Goal: Transaction & Acquisition: Book appointment/travel/reservation

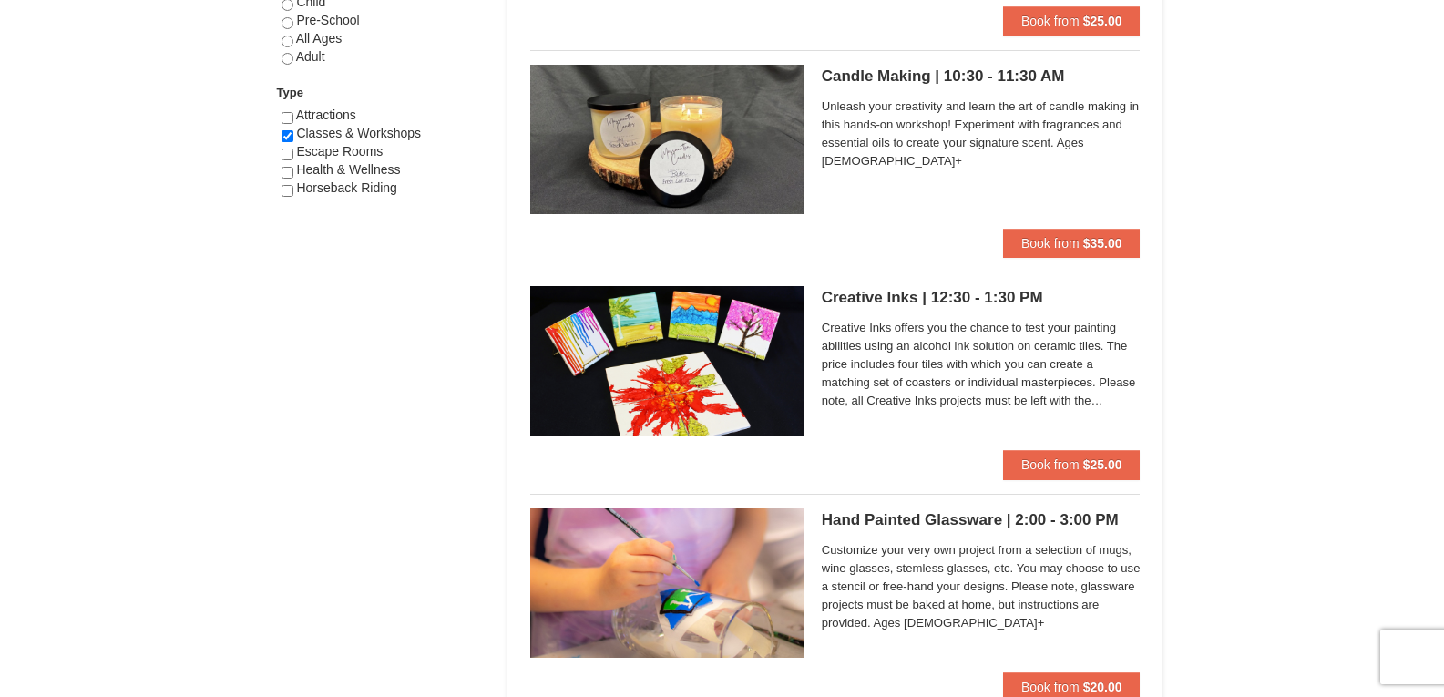
scroll to position [1054, 0]
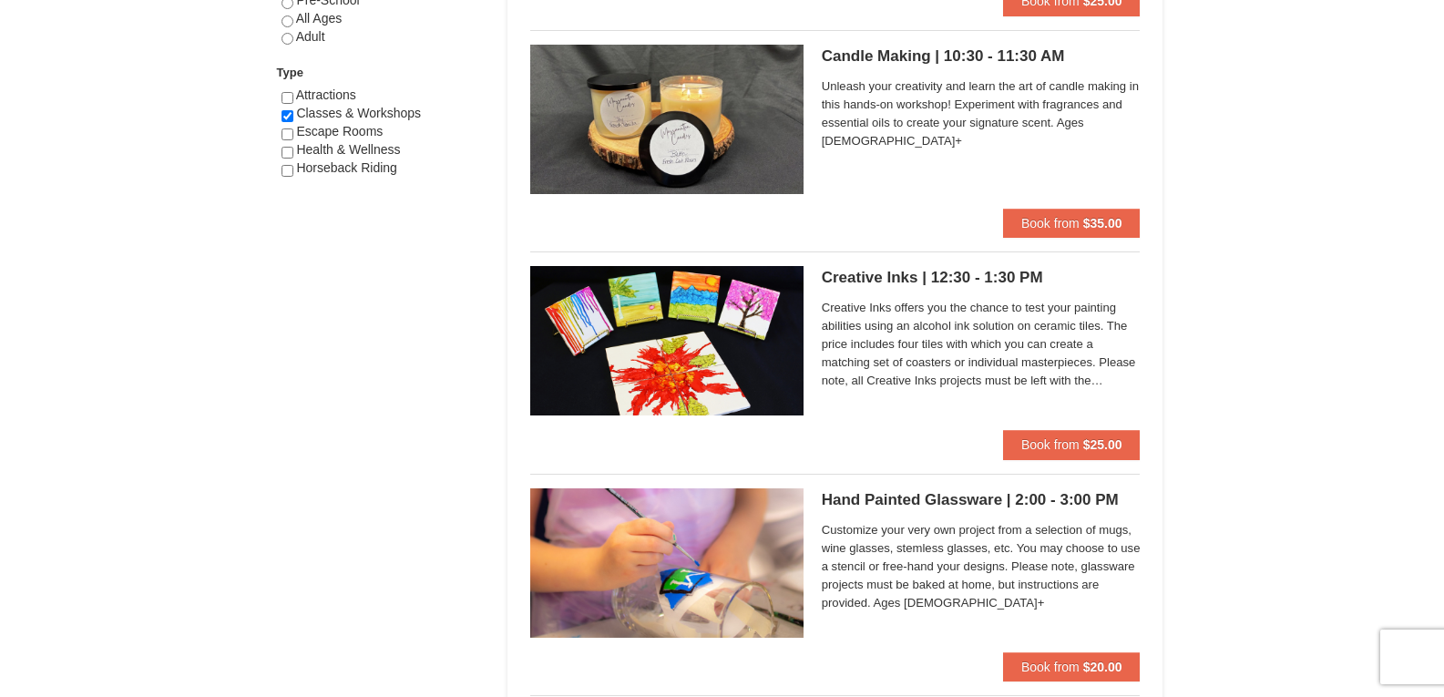
drag, startPoint x: 1454, startPoint y: 41, endPoint x: 1406, endPoint y: 323, distance: 285.7
click at [1406, 323] on html "Browser Not Supported We notice you are using a browser which will not provide …" at bounding box center [722, 190] width 1444 height 2489
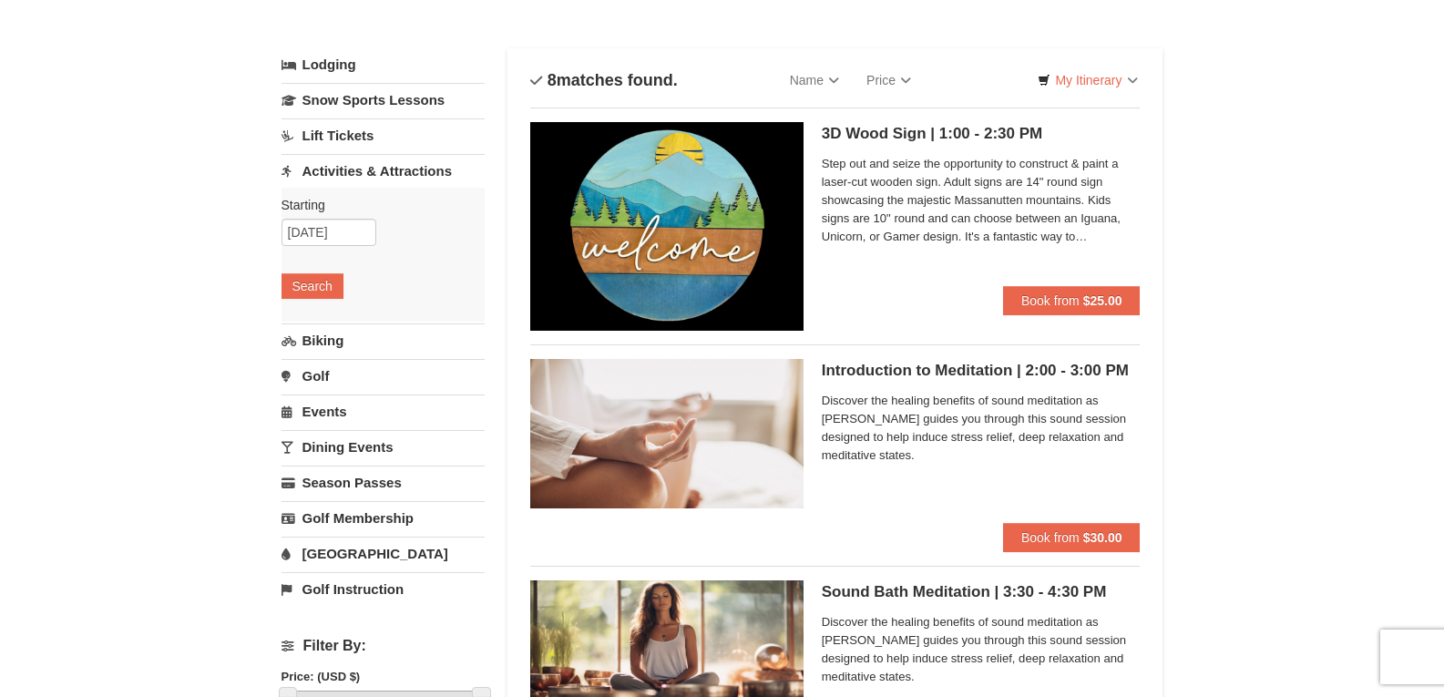
scroll to position [45, 0]
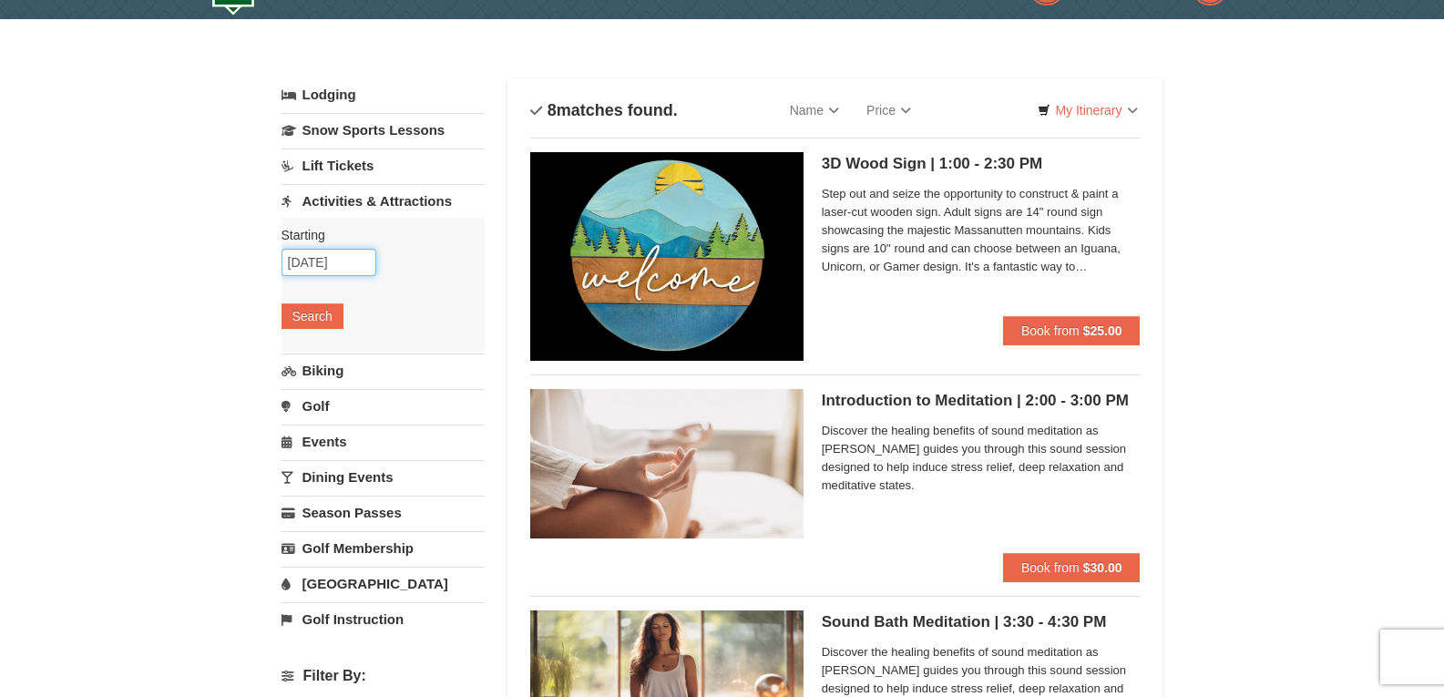
click at [350, 262] on input "10/06/2025" at bounding box center [329, 262] width 95 height 27
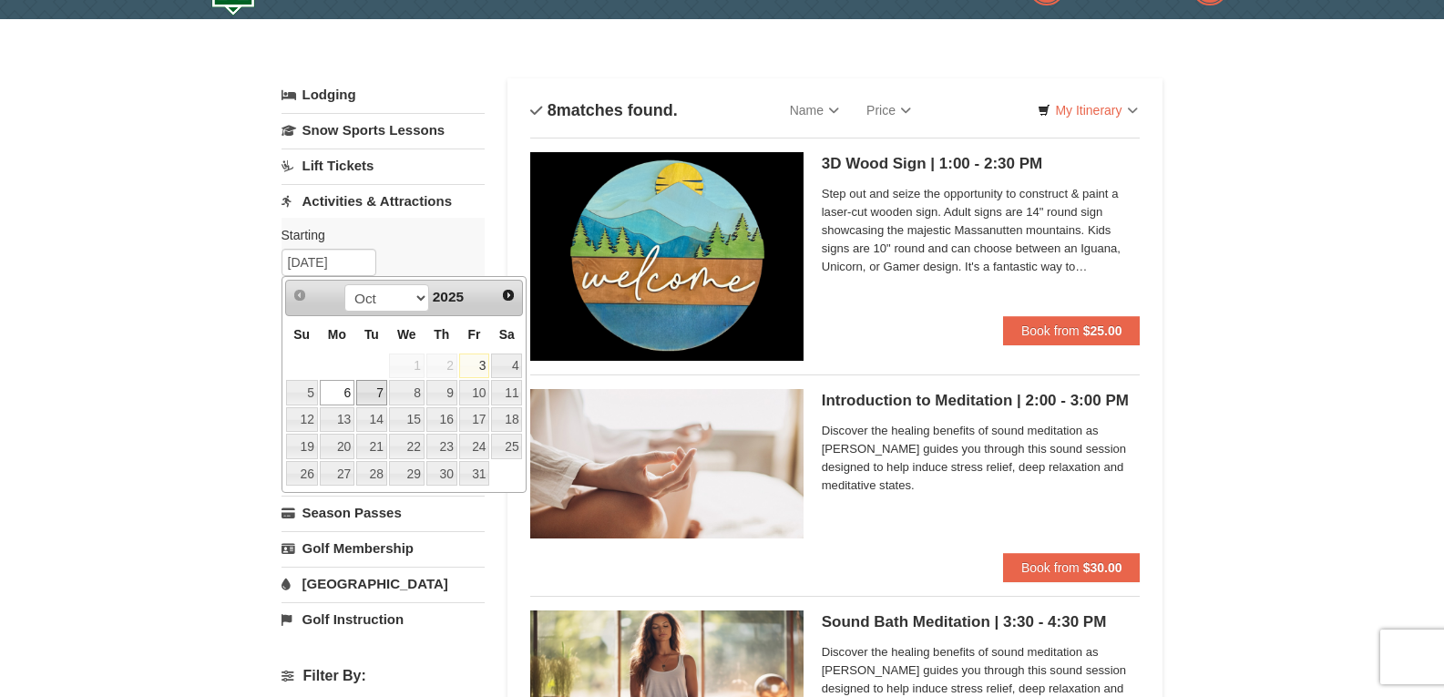
click at [375, 396] on link "7" at bounding box center [371, 393] width 31 height 26
type input "10/07/2025"
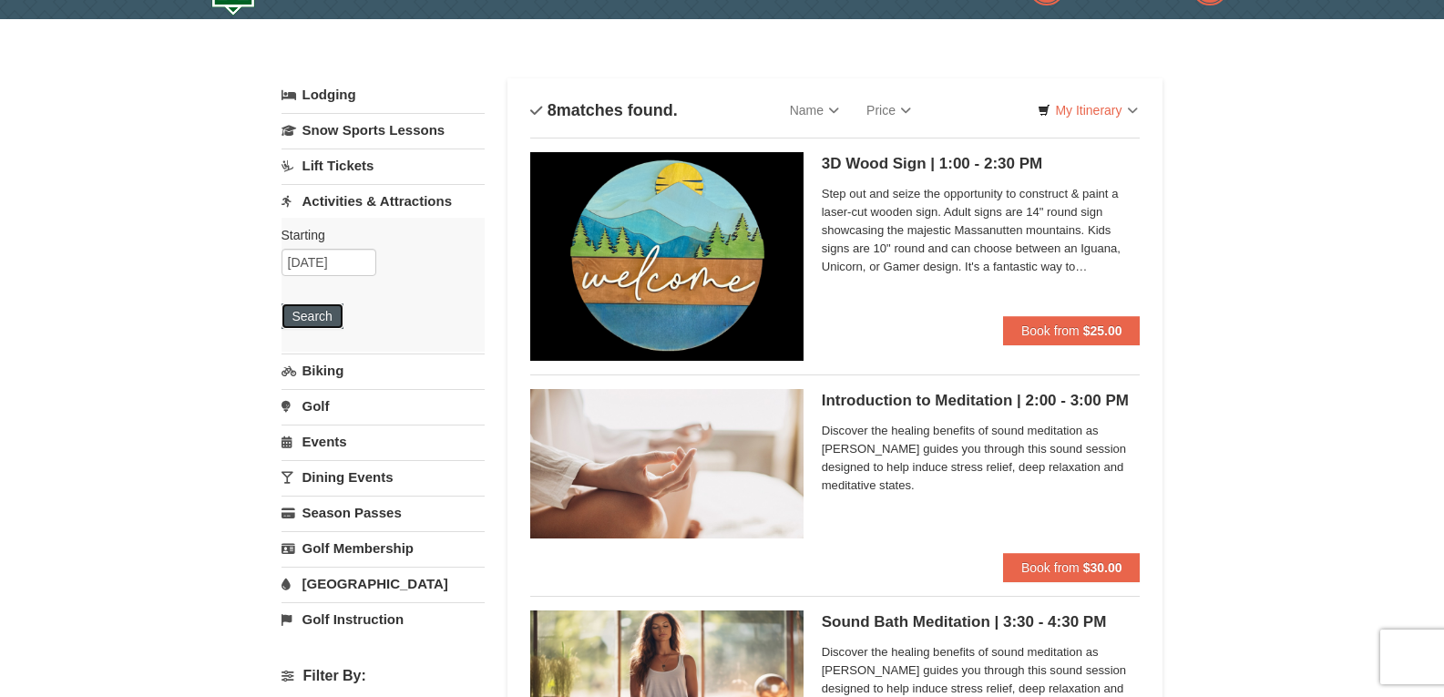
click at [313, 318] on button "Search" at bounding box center [313, 316] width 62 height 26
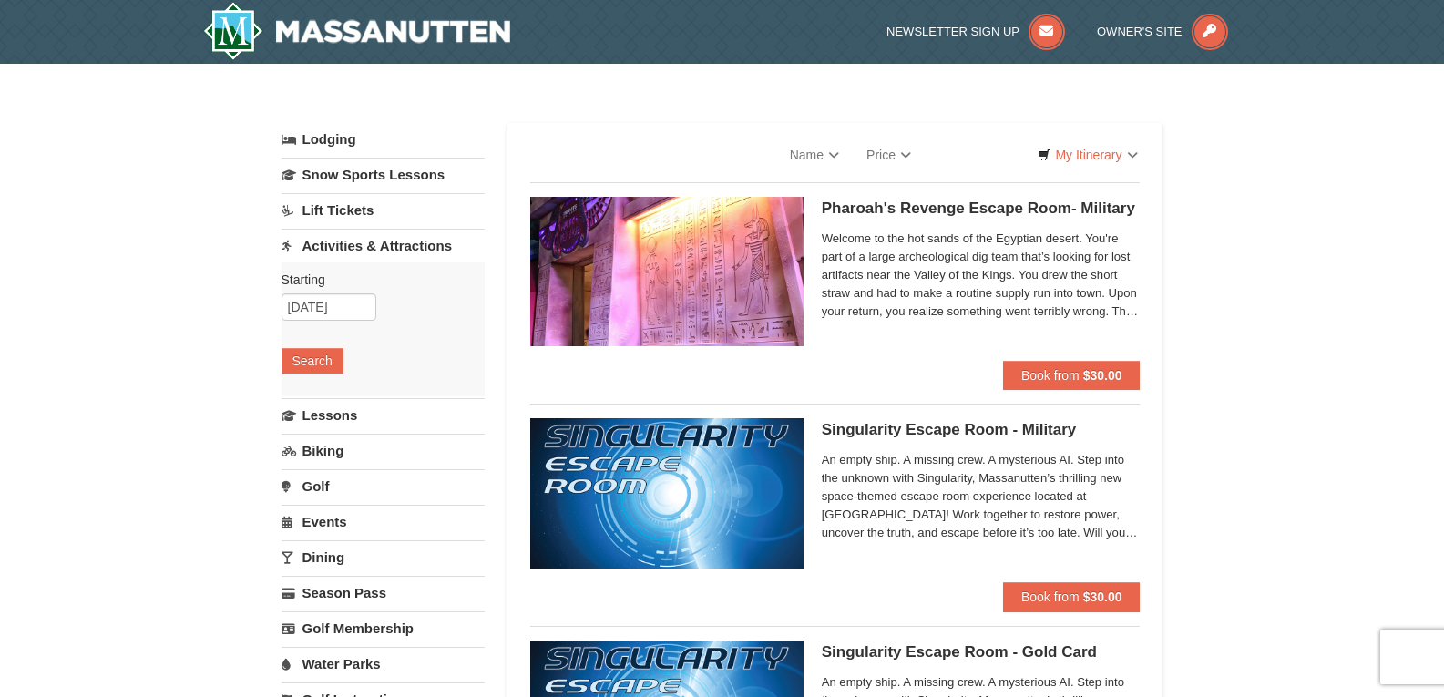
select select "10"
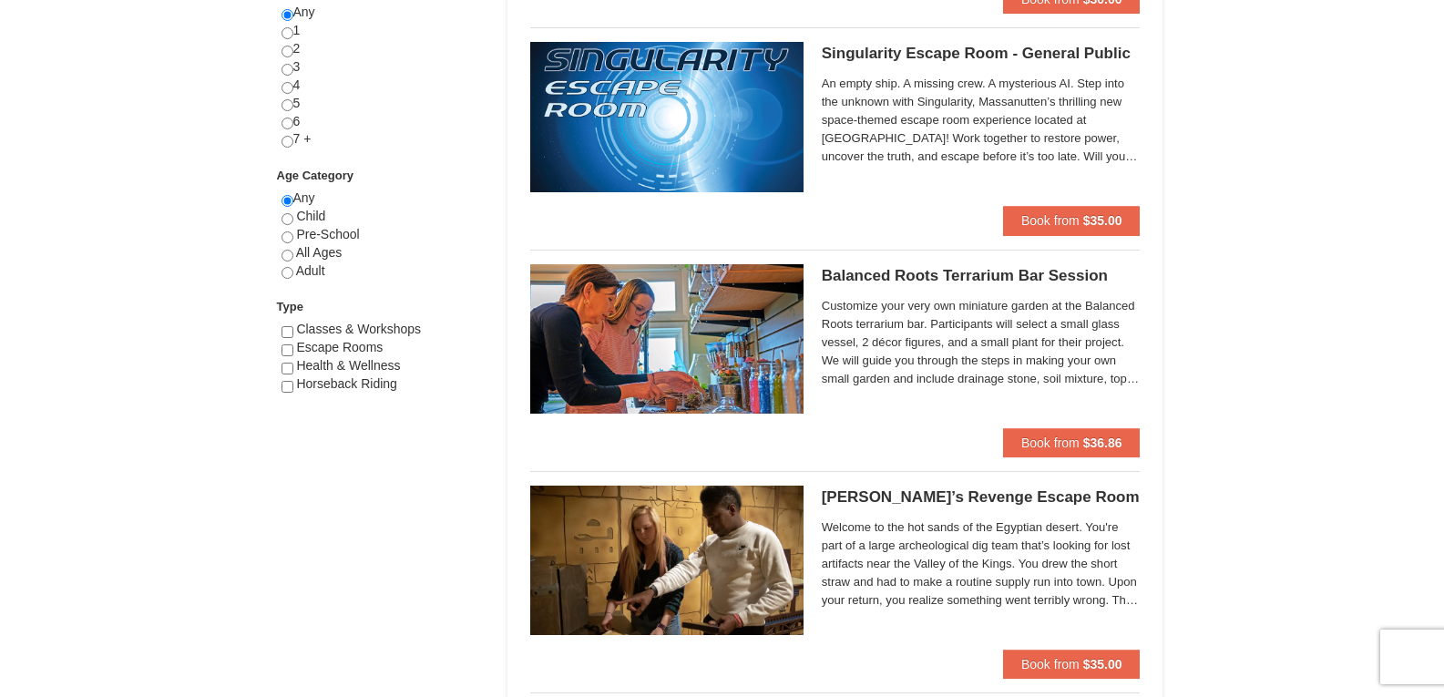
scroll to position [876, 0]
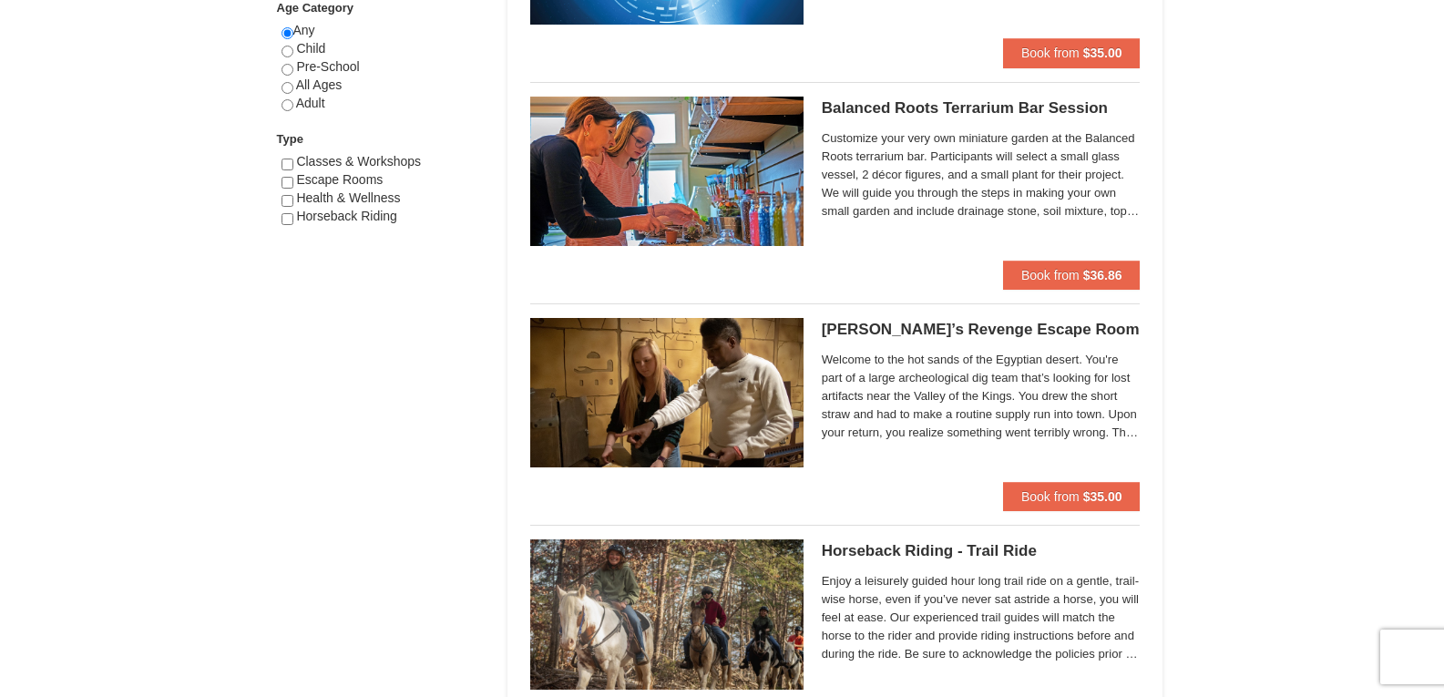
drag, startPoint x: 1448, startPoint y: 74, endPoint x: 1438, endPoint y: 190, distance: 117.1
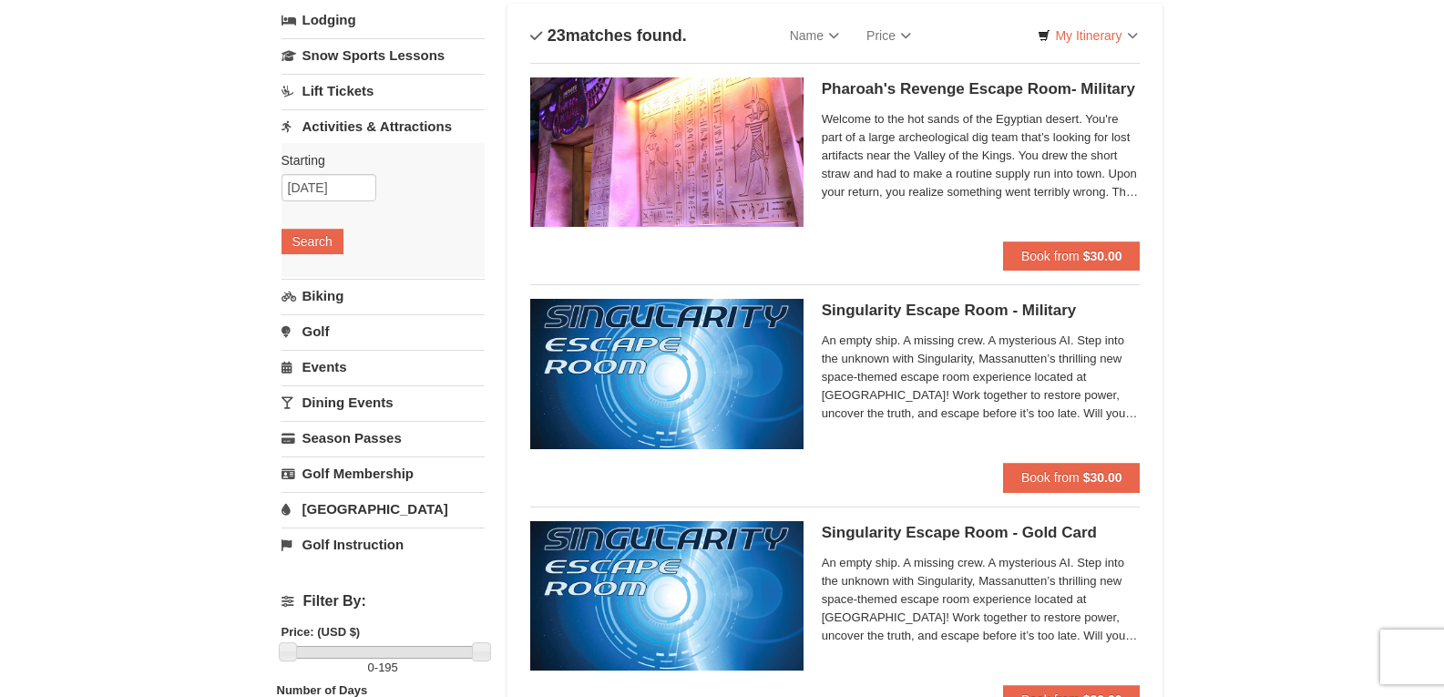
scroll to position [0, 0]
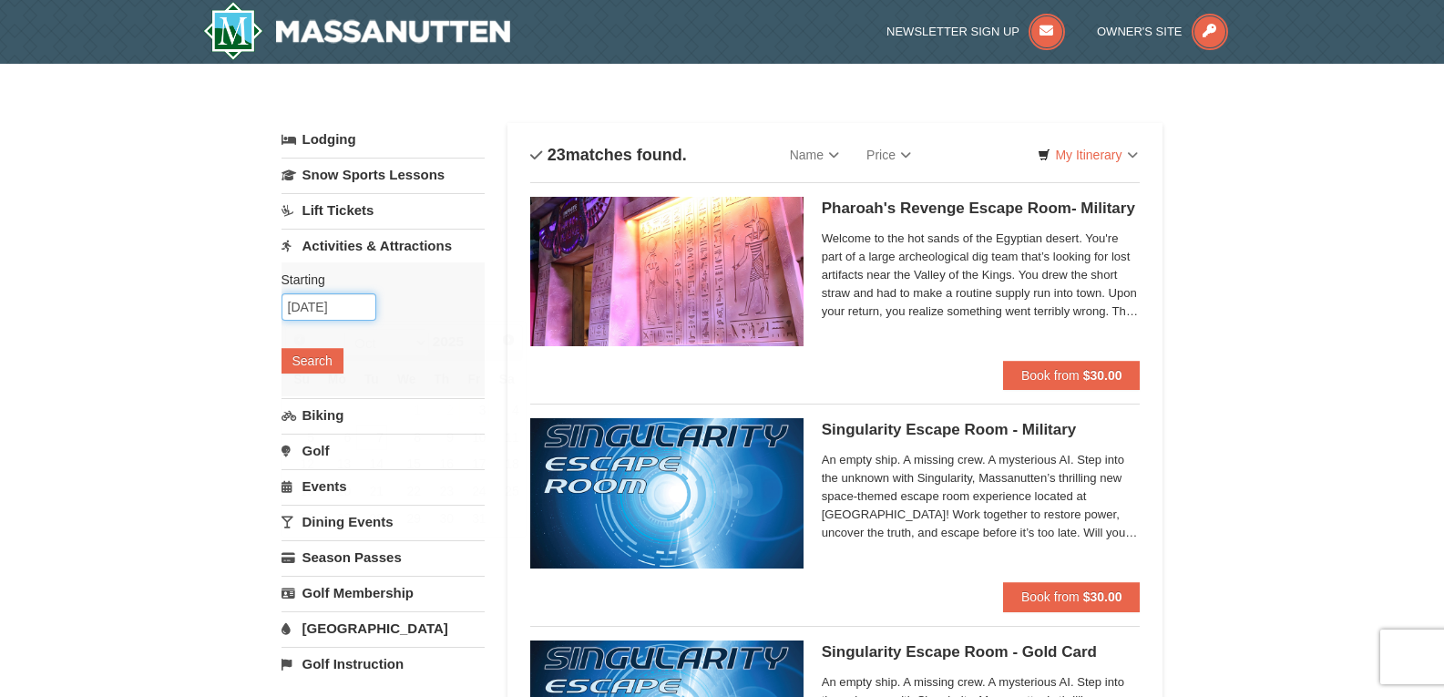
click at [341, 305] on input "10/07/2025" at bounding box center [329, 306] width 95 height 27
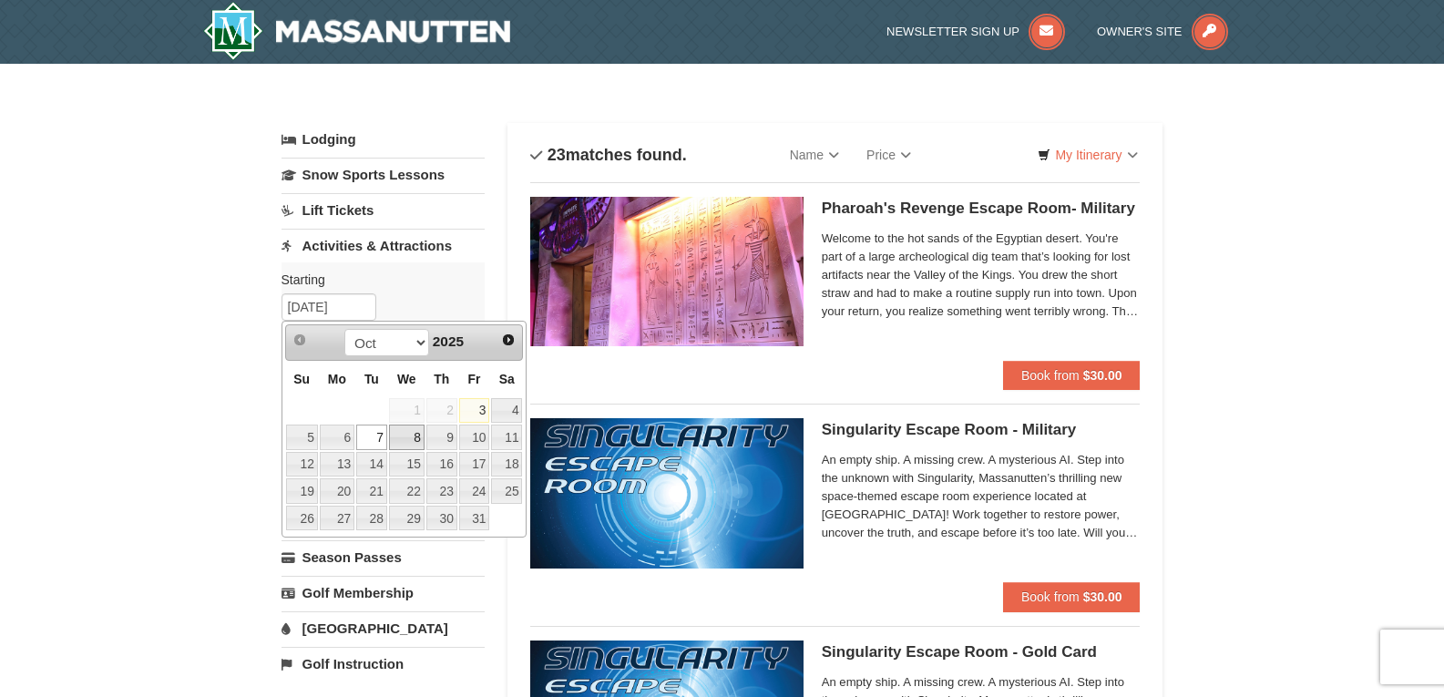
click at [413, 436] on link "8" at bounding box center [407, 438] width 36 height 26
type input "10/08/2025"
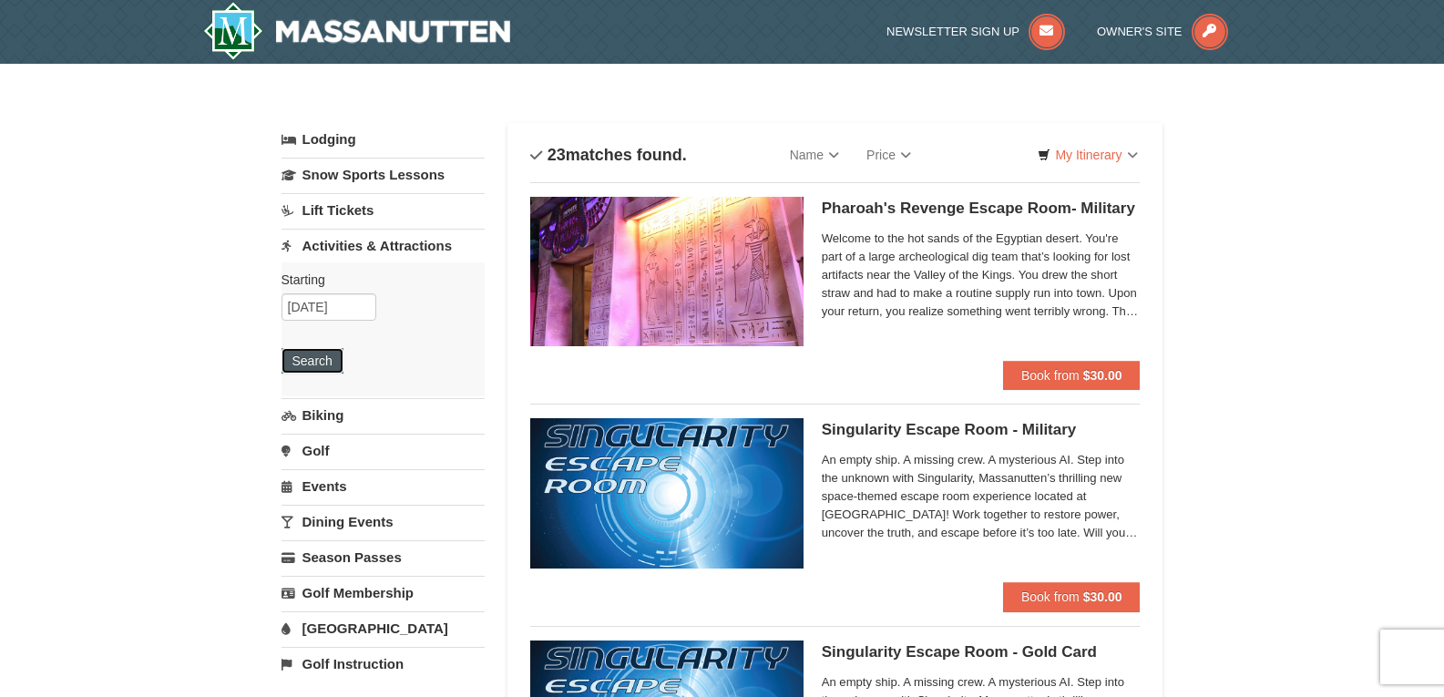
click at [318, 357] on button "Search" at bounding box center [313, 361] width 62 height 26
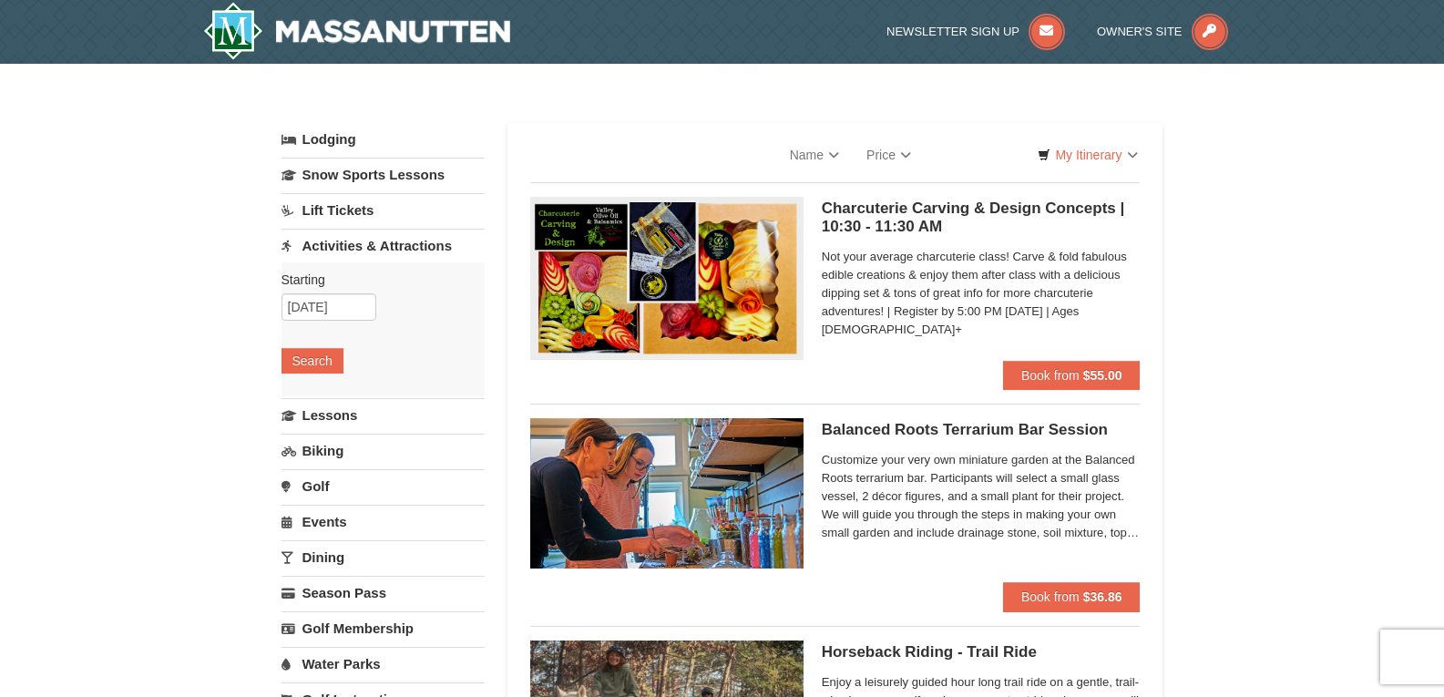
select select "10"
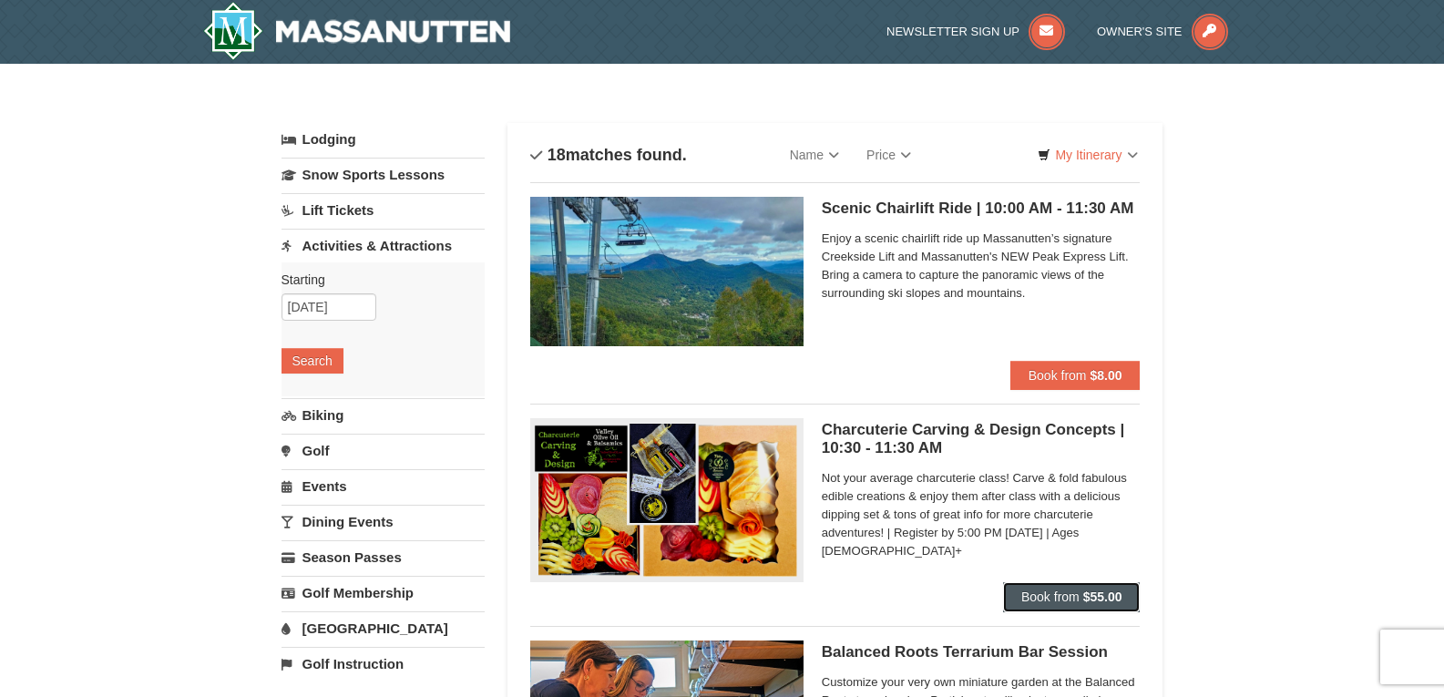
click at [1086, 594] on strong "$55.00" at bounding box center [1102, 597] width 39 height 15
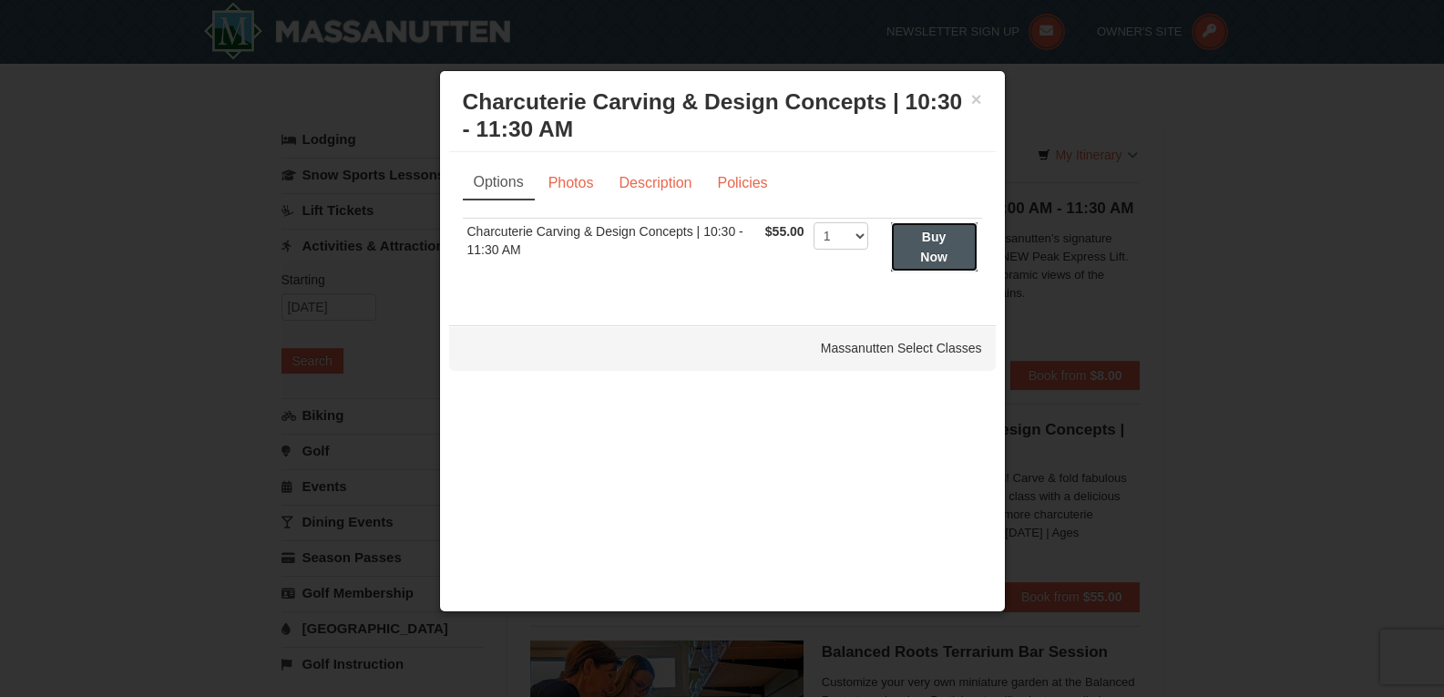
click at [933, 251] on strong "Buy Now" at bounding box center [933, 247] width 27 height 35
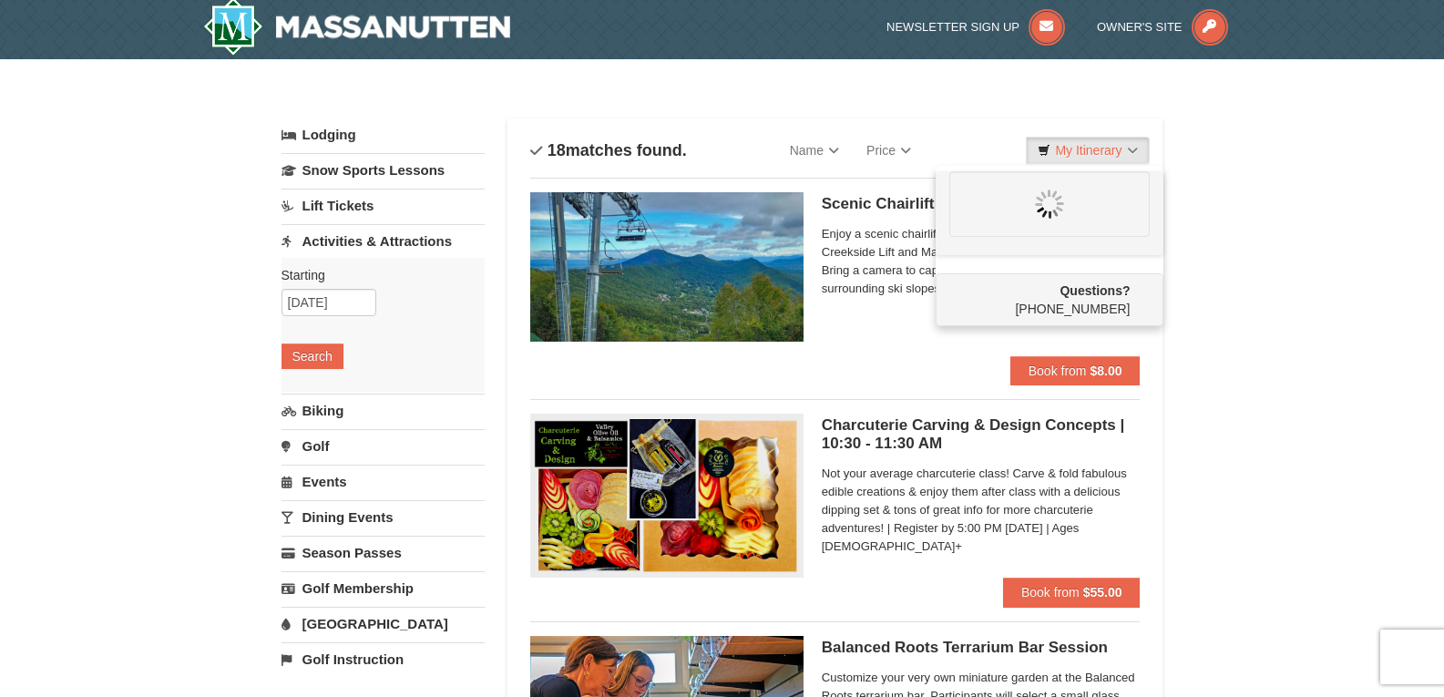
scroll to position [5, 0]
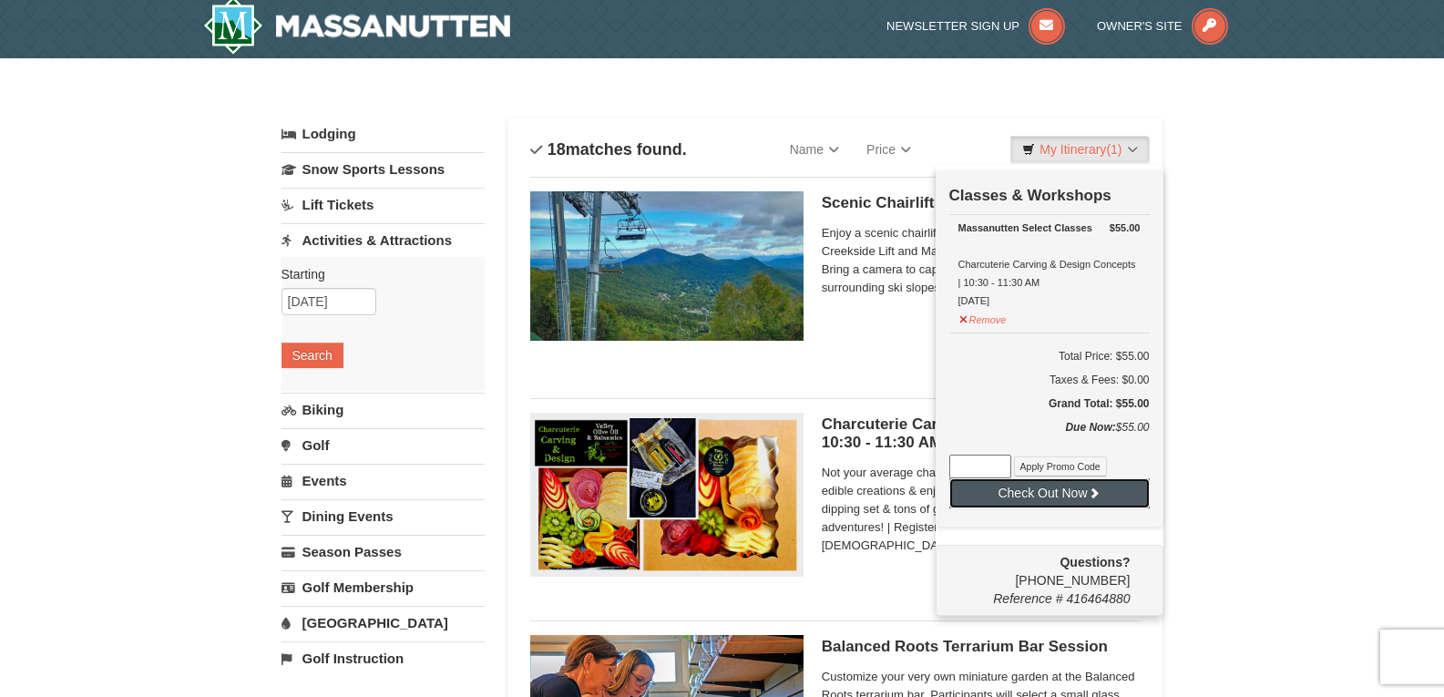
click at [1089, 497] on icon at bounding box center [1094, 493] width 13 height 13
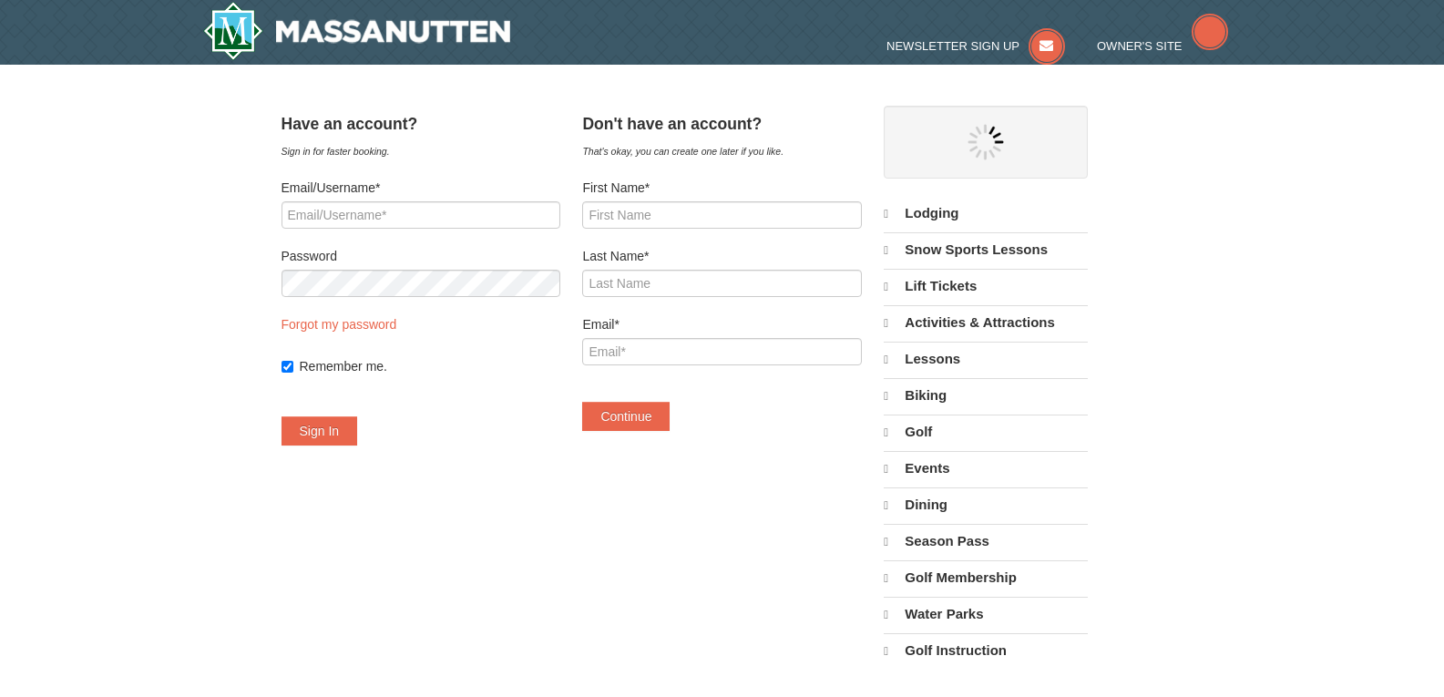
select select "10"
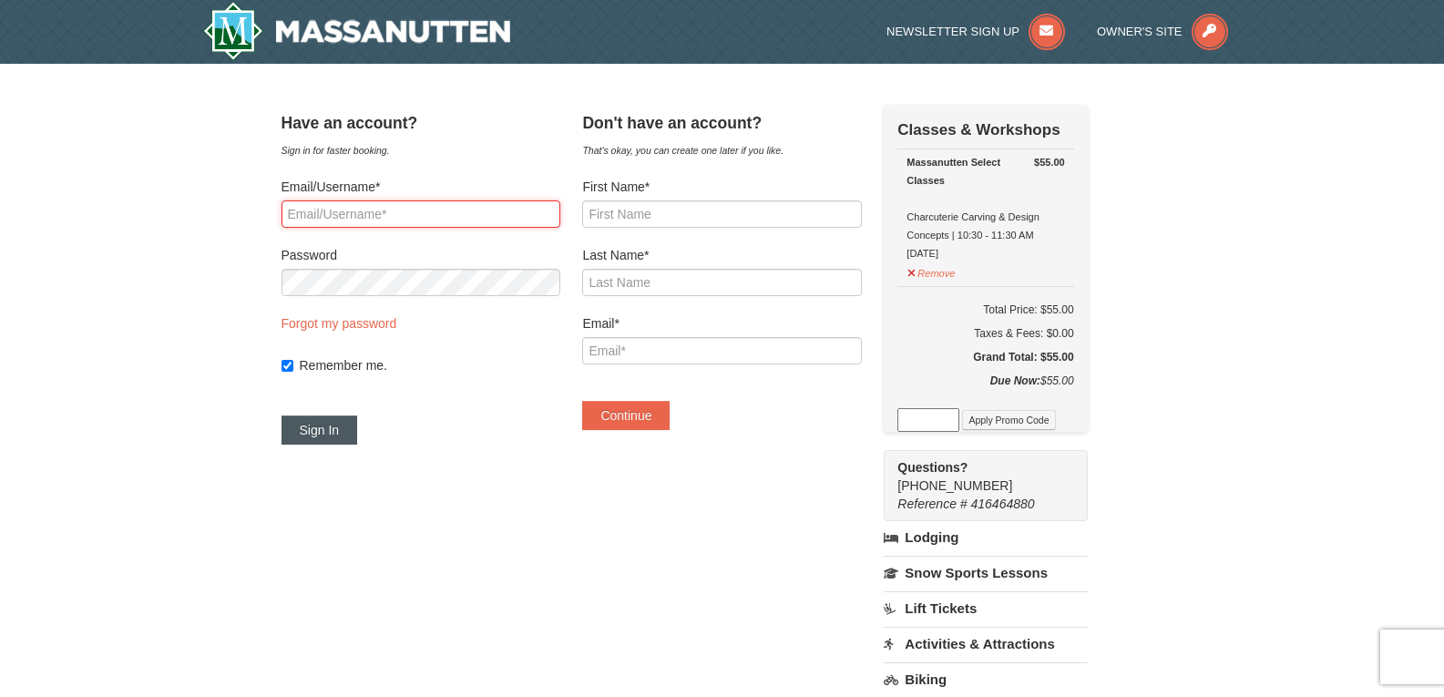
type input "bryantlina@gmail.com"
click at [352, 427] on button "Sign In" at bounding box center [320, 430] width 77 height 29
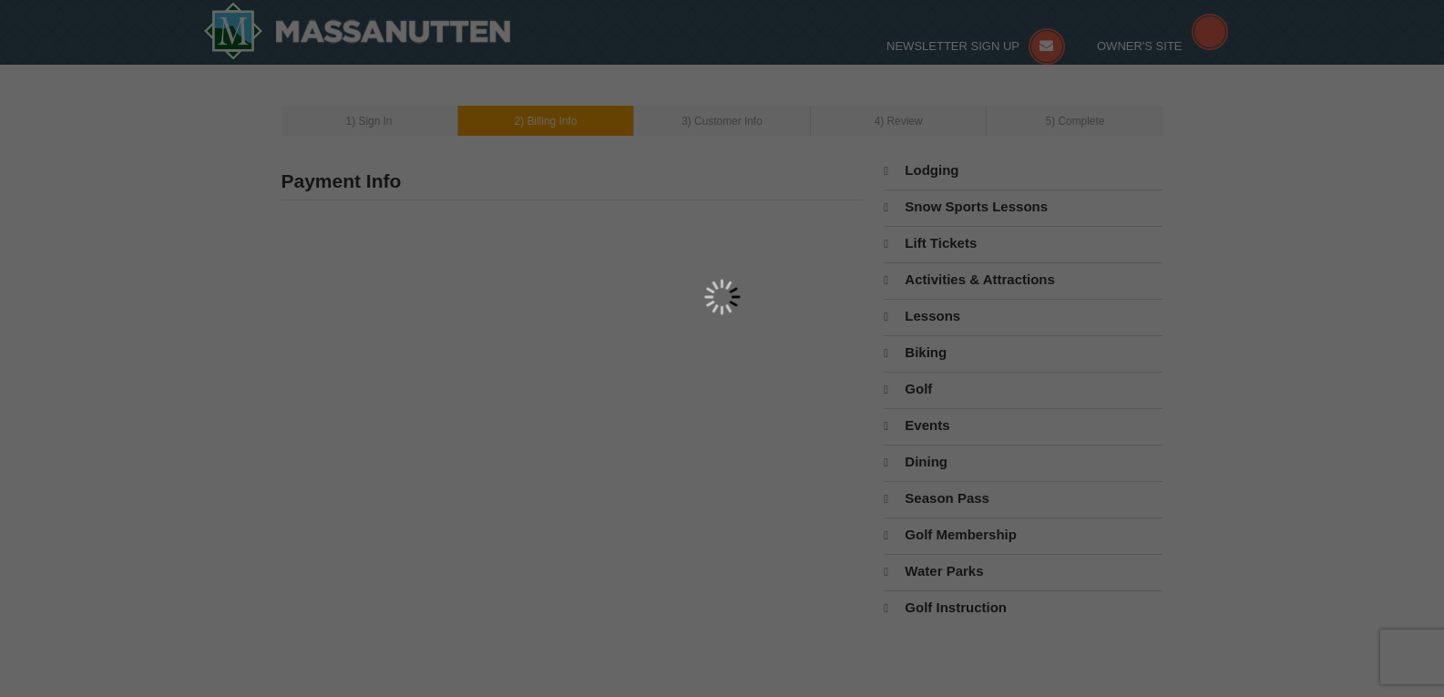
select select "10"
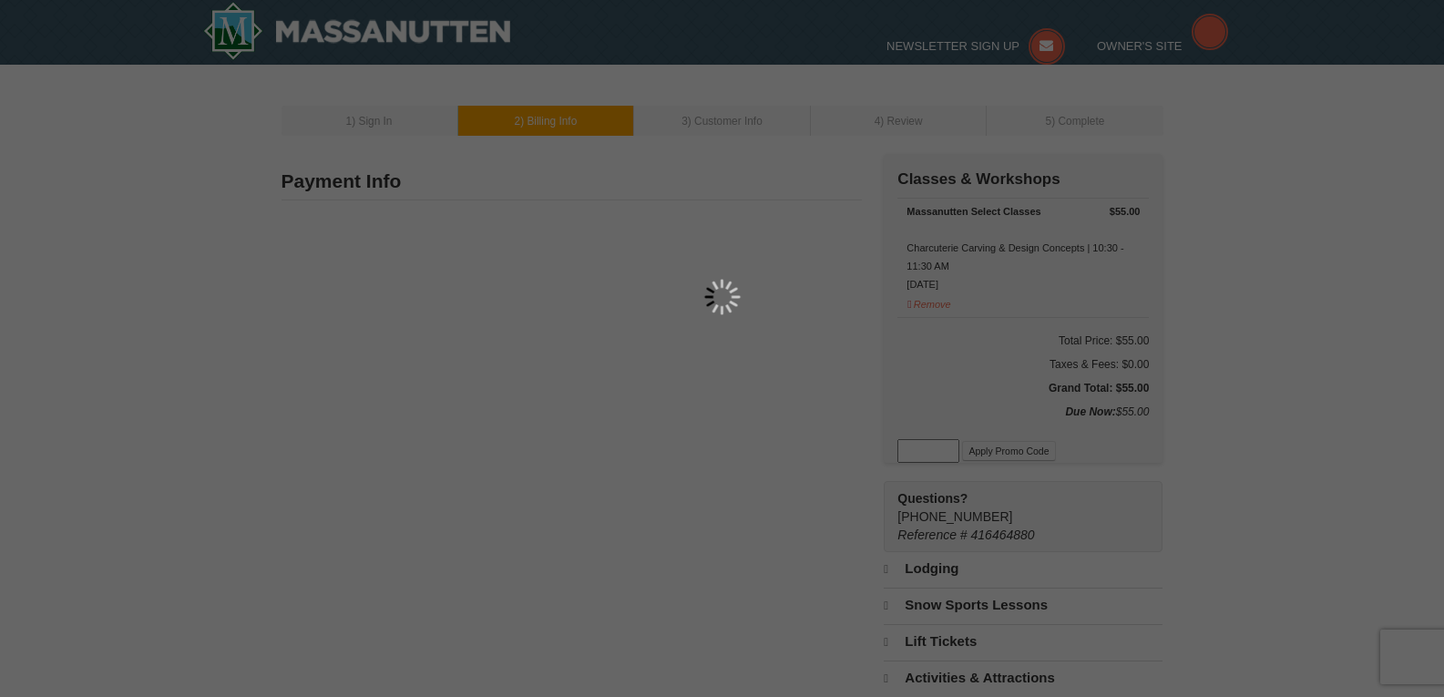
type input "1879 [GEOGRAPHIC_DATA]"
type input "Dillwyn"
type input "23936"
type input "434"
type input "942"
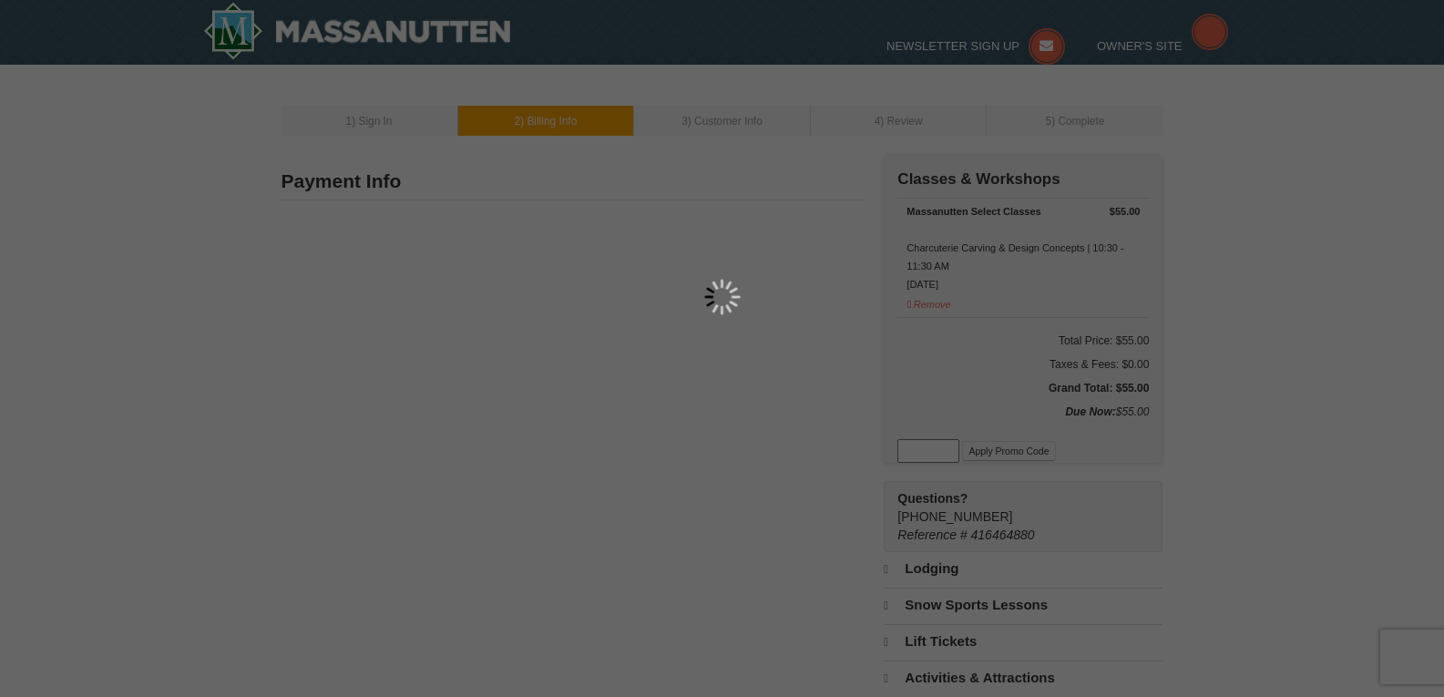
type input "1969"
type input "[EMAIL_ADDRESS][DOMAIN_NAME]"
select select "VA"
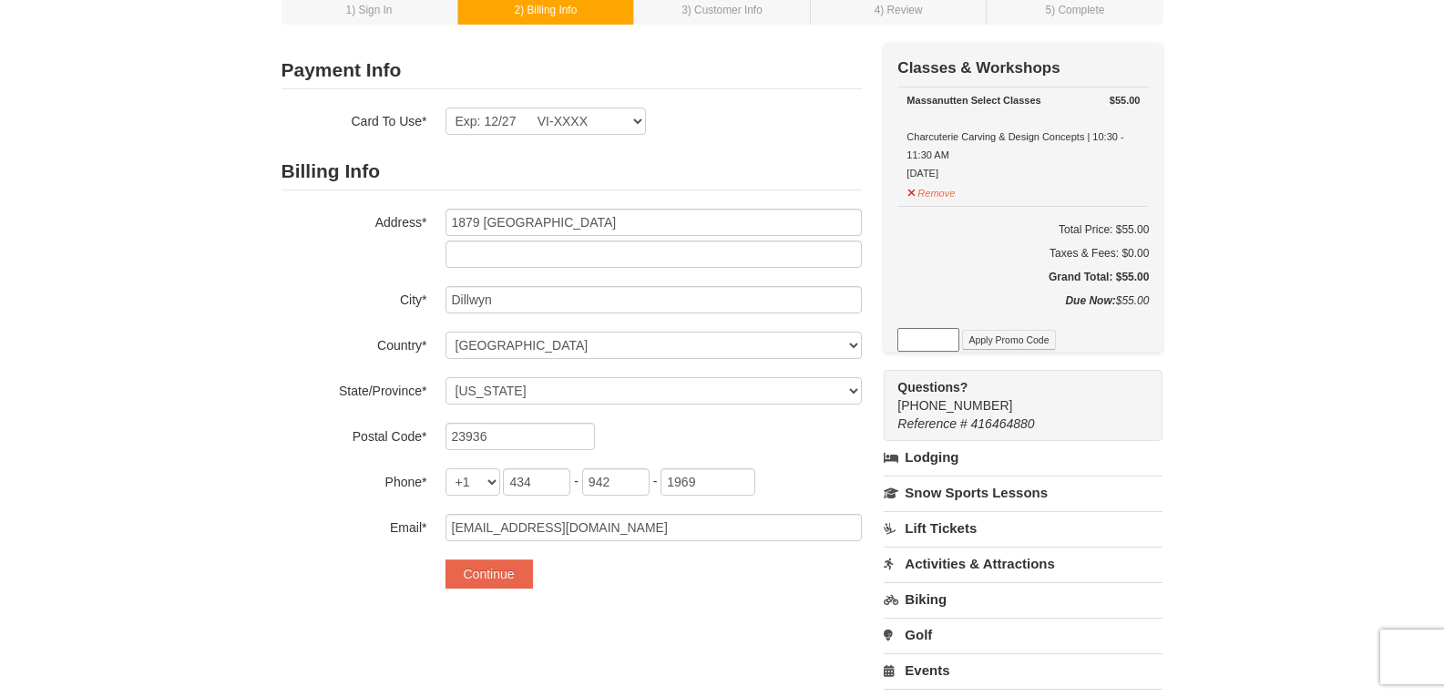
scroll to position [149, 0]
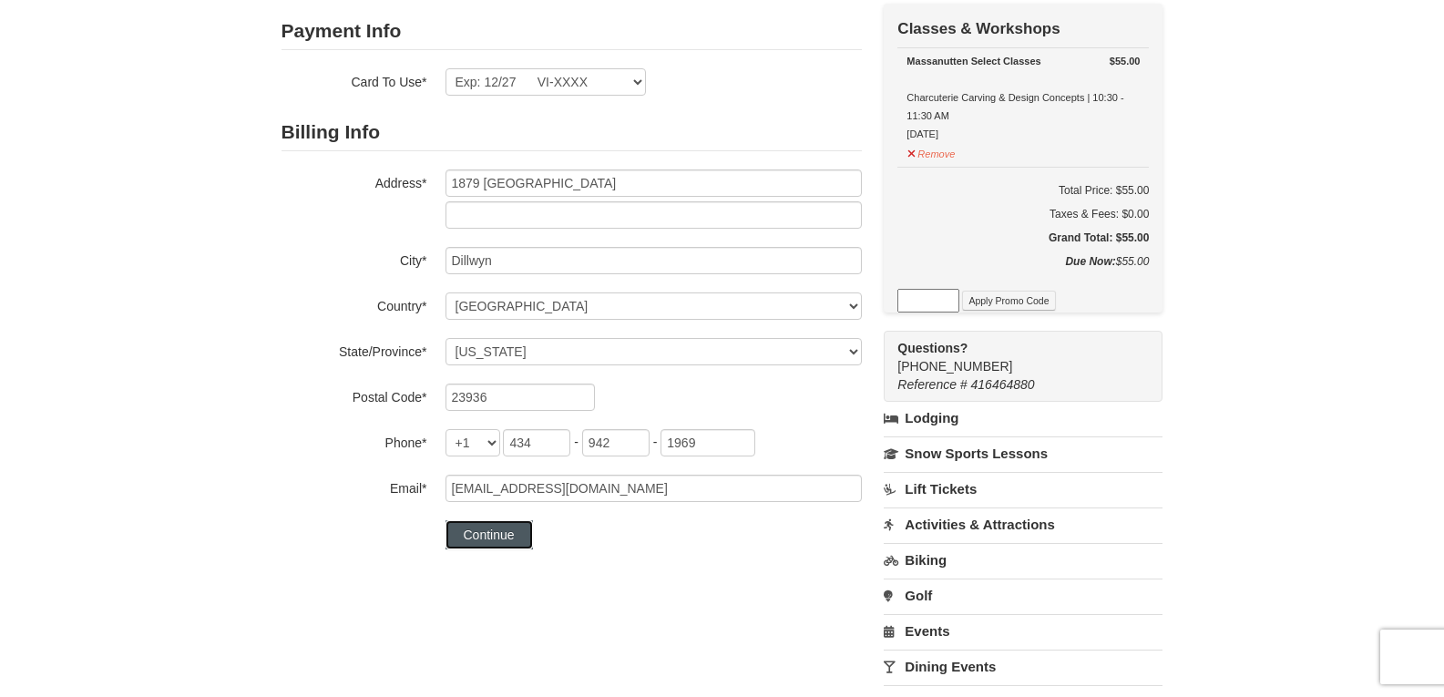
click at [504, 529] on button "Continue" at bounding box center [489, 534] width 87 height 29
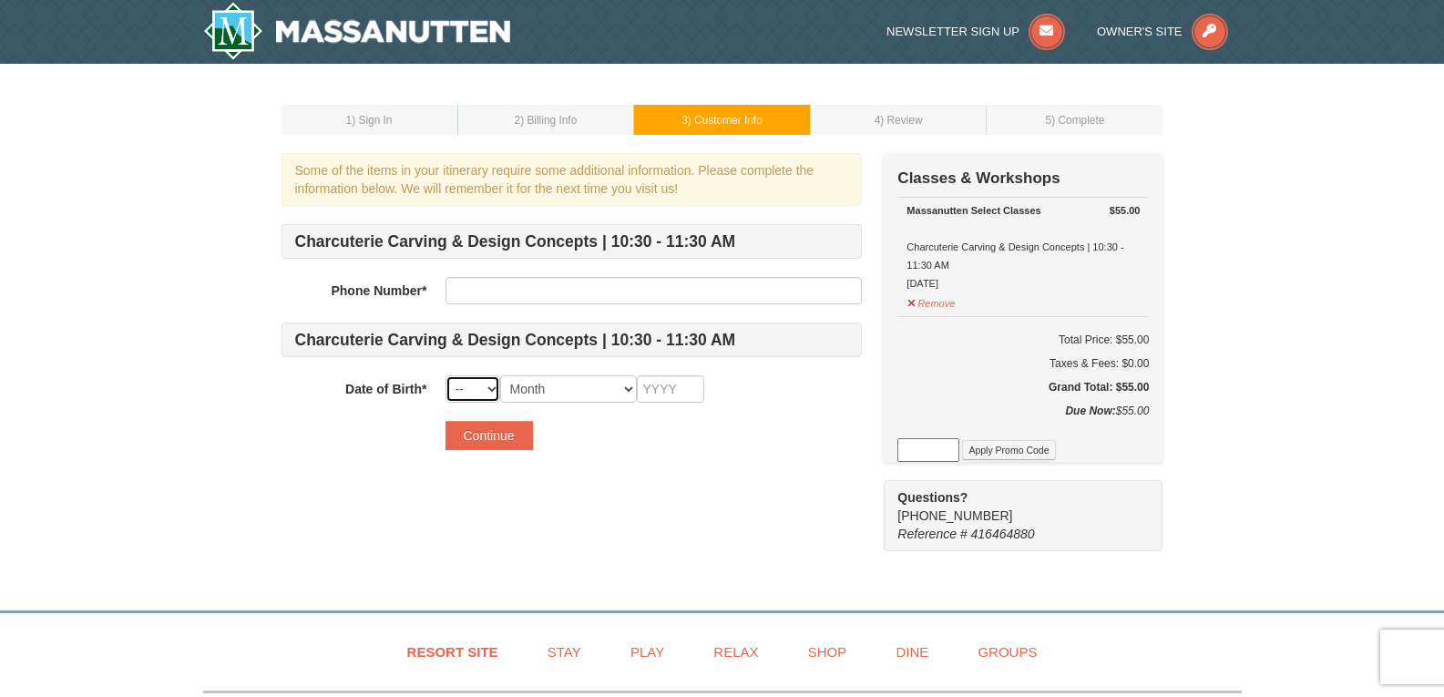
click at [493, 387] on select "-- 01 02 03 04 05 06 07 08 09 10 11 12 13 14 15 16 17 18 19 20 21 22 23 24 25 2…" at bounding box center [473, 388] width 55 height 27
select select "12"
click at [446, 375] on select "-- 01 02 03 04 05 06 07 08 09 10 11 12 13 14 15 16 17 18 19 20 21 22 23 24 25 2…" at bounding box center [473, 388] width 55 height 27
click at [662, 390] on input "text" at bounding box center [670, 388] width 67 height 27
type input "1954"
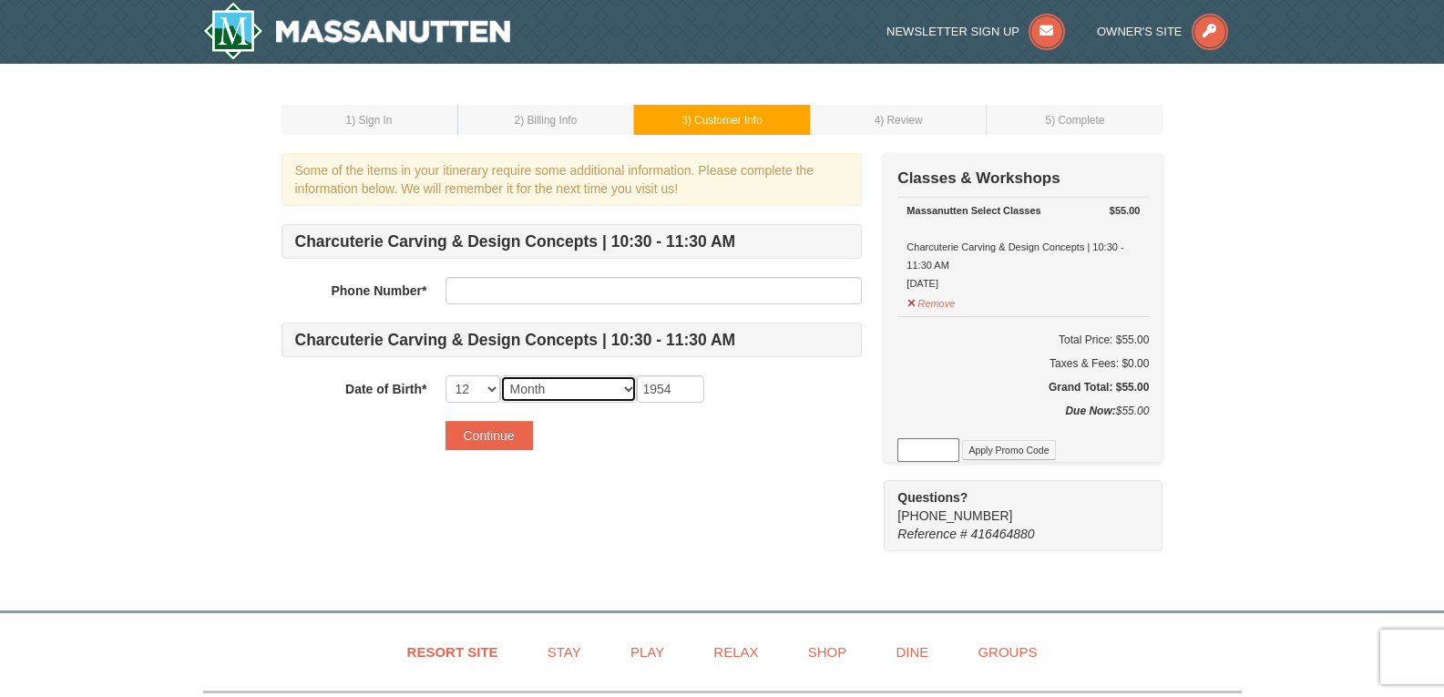
click at [560, 386] on select "Month January February March April May June July August September October Novem…" at bounding box center [568, 388] width 137 height 27
select select "12"
click at [500, 375] on select "Month January February March April May June July August September October Novem…" at bounding box center [568, 388] width 137 height 27
click at [489, 393] on select "-- 01 02 03 04 05 06 07 08 09 10 11 12 13 14 15 16 17 18 19 20 21 22 23 24 25 2…" at bounding box center [473, 388] width 55 height 27
select select "02"
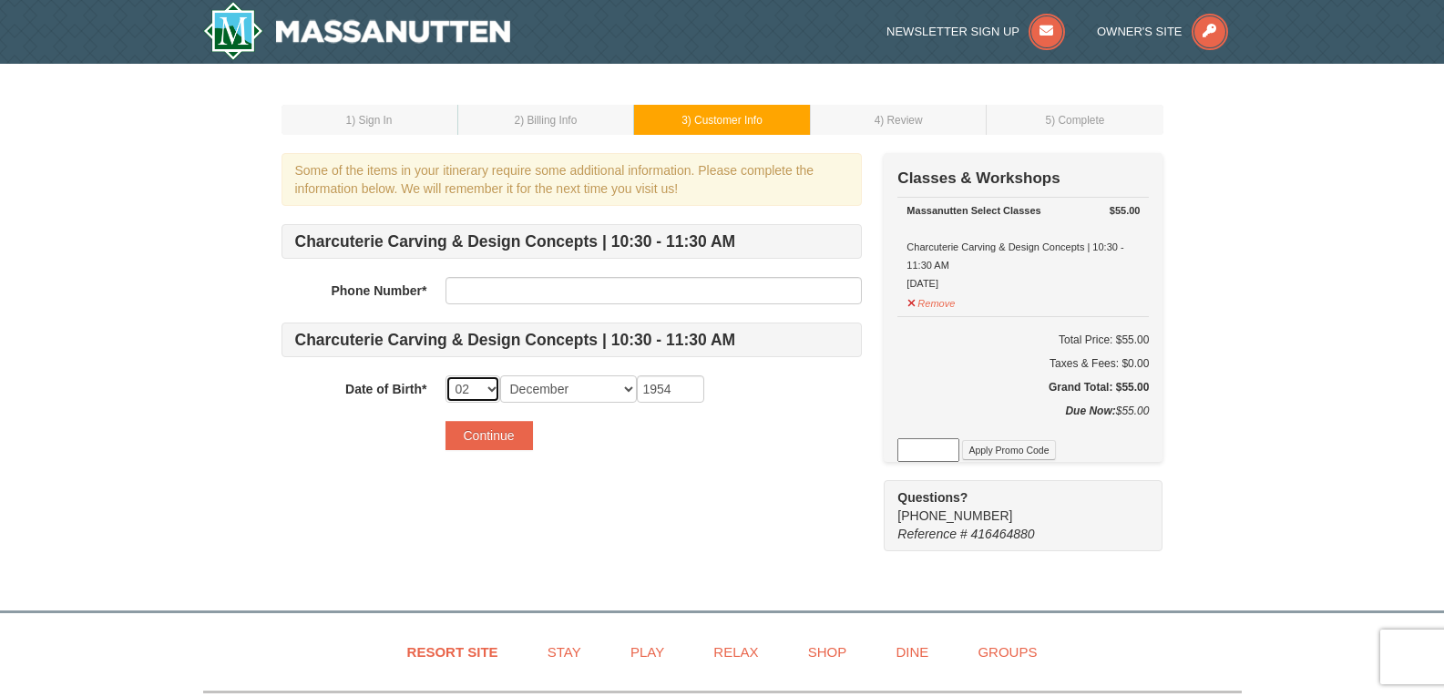
click at [446, 375] on select "-- 01 02 03 04 05 06 07 08 09 10 11 12 13 14 15 16 17 18 19 20 21 22 23 24 25 2…" at bounding box center [473, 388] width 55 height 27
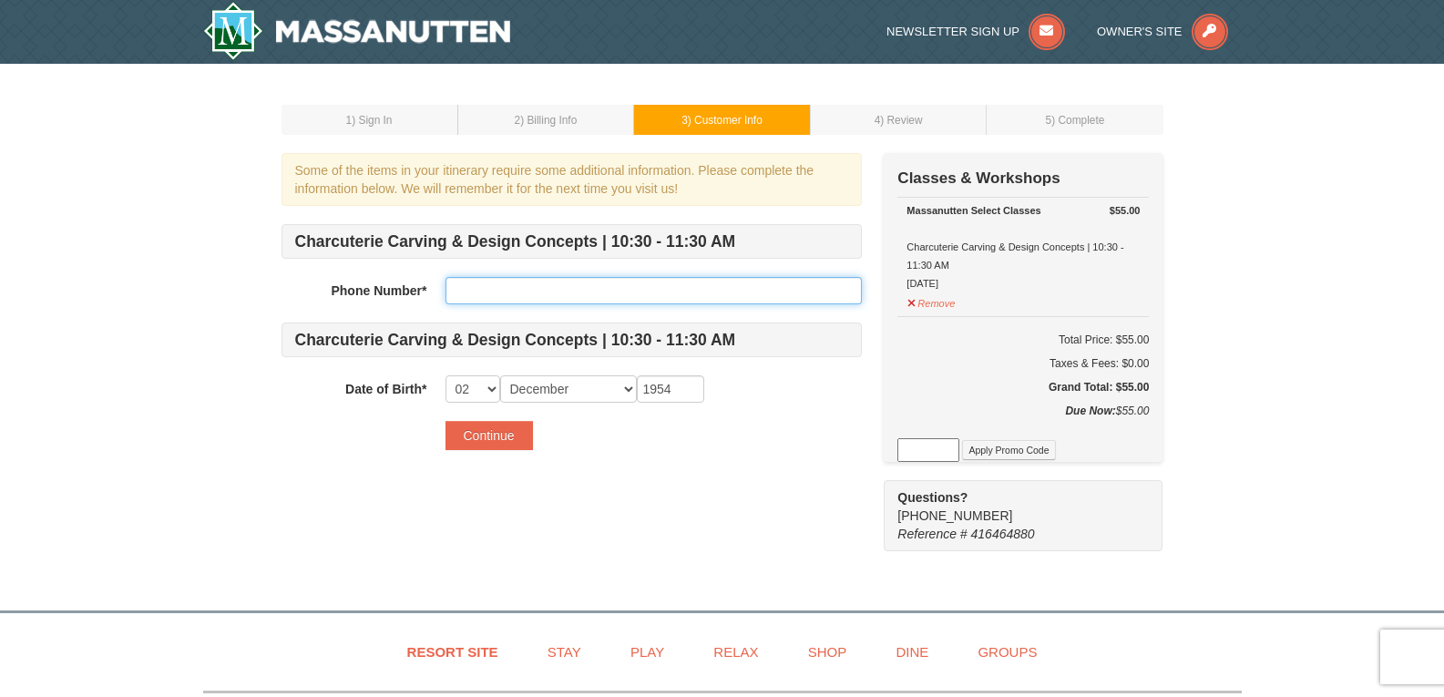
click at [524, 294] on input "text" at bounding box center [654, 290] width 416 height 27
type input "4349421969"
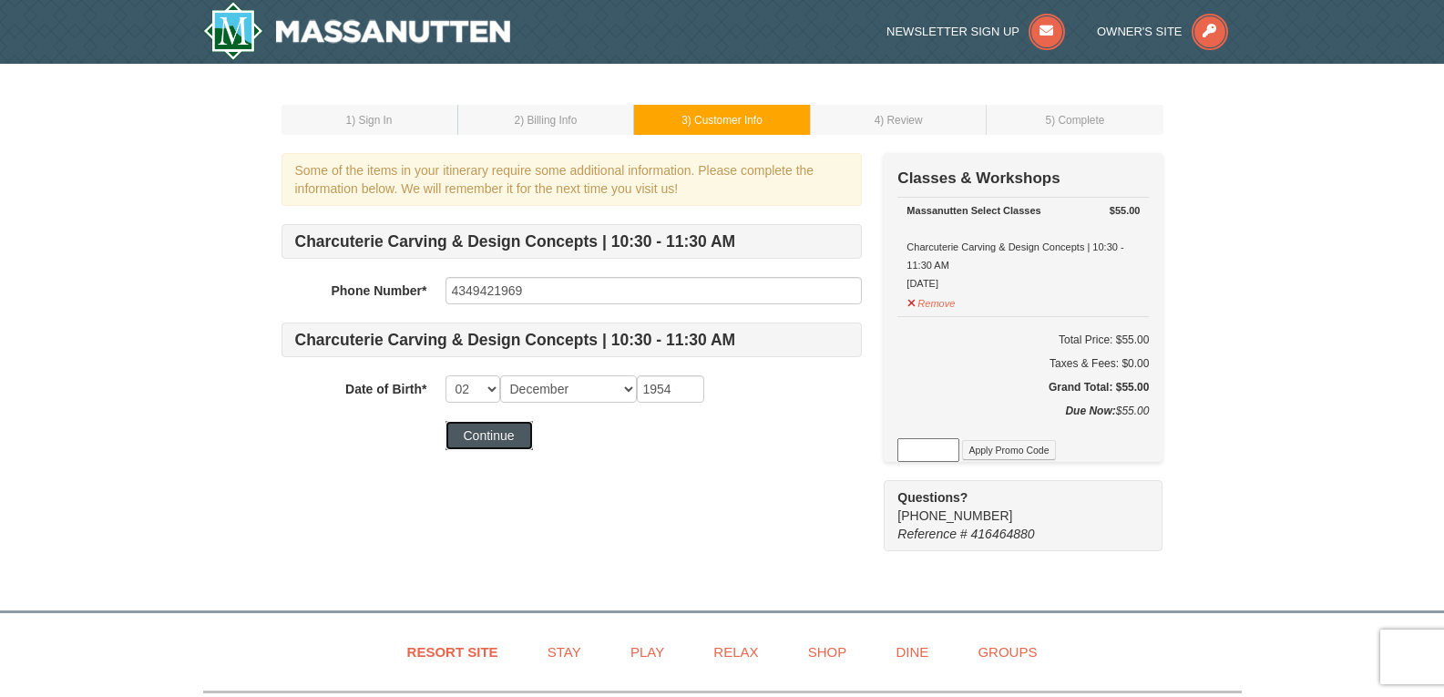
click at [488, 429] on button "Continue" at bounding box center [489, 435] width 87 height 29
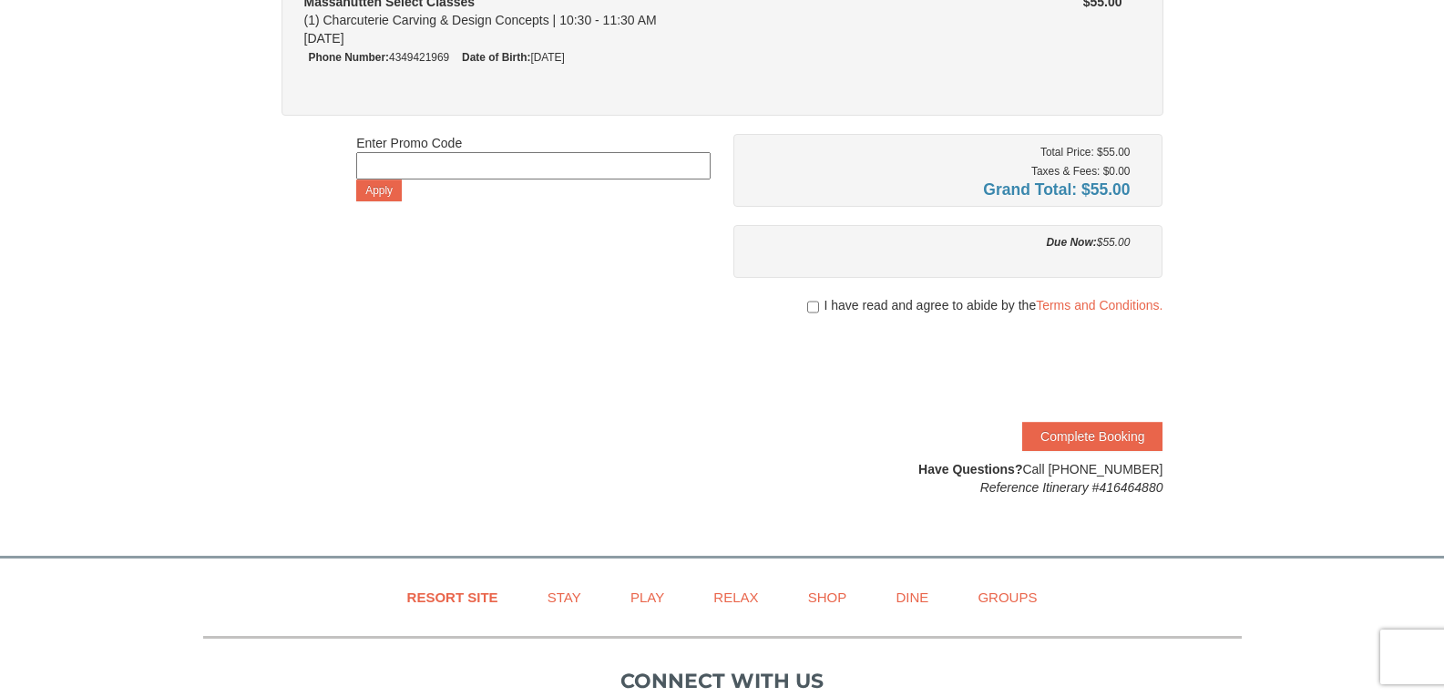
scroll to position [236, 0]
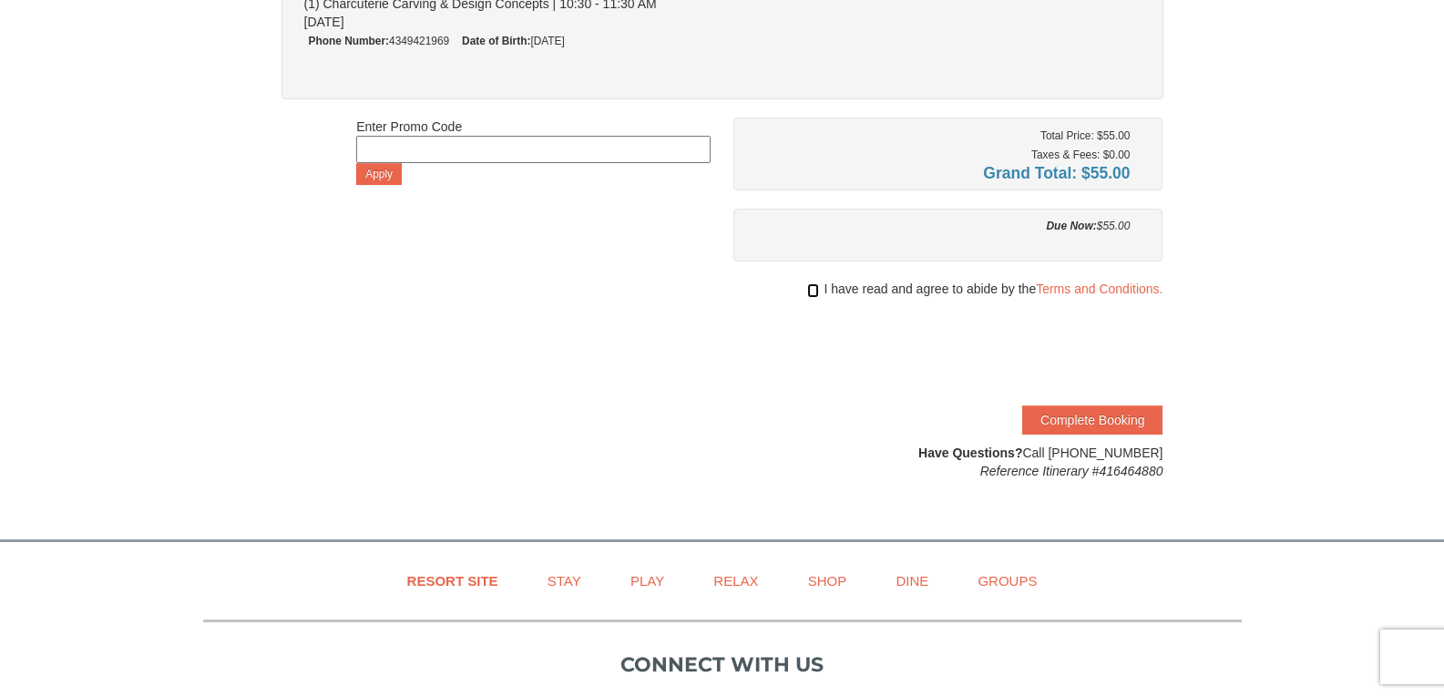
click at [811, 290] on input "checkbox" at bounding box center [813, 290] width 12 height 15
checkbox input "true"
click at [1095, 414] on button "Complete Booking" at bounding box center [1092, 420] width 140 height 29
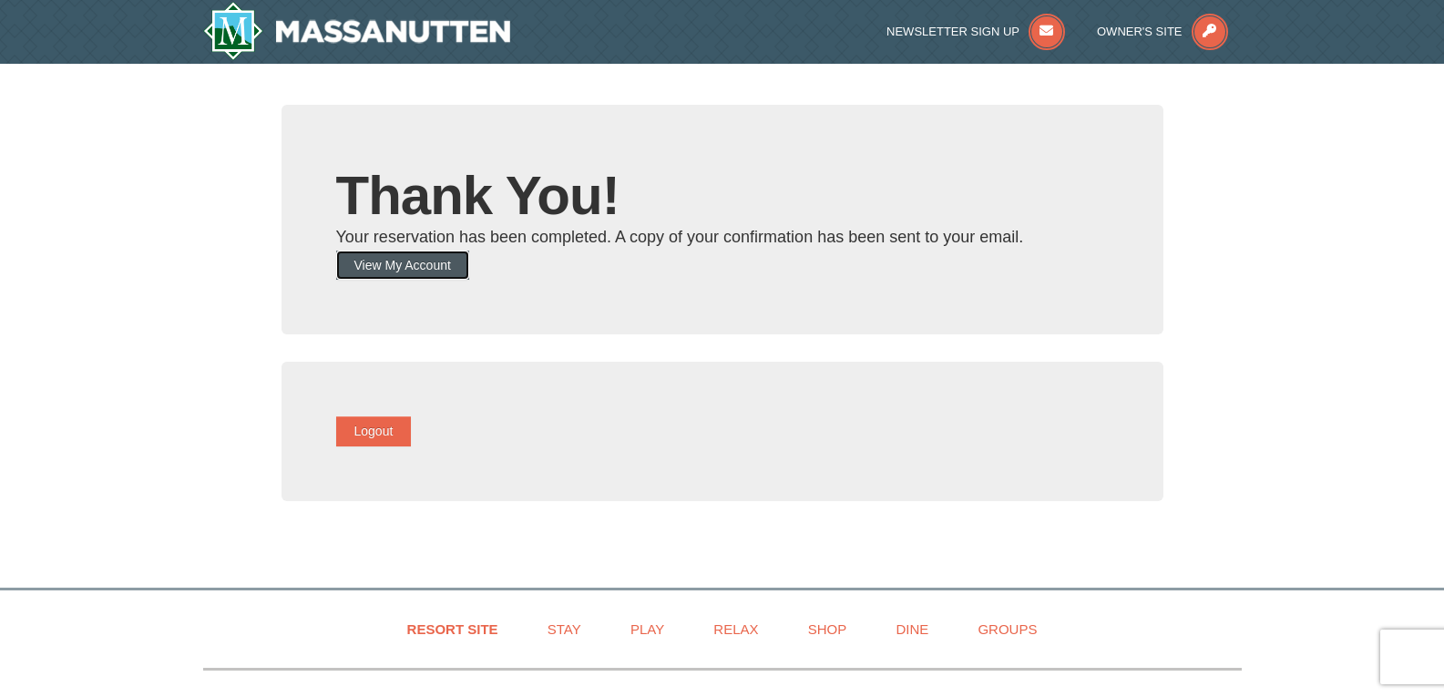
click at [438, 261] on button "View My Account" at bounding box center [402, 265] width 133 height 29
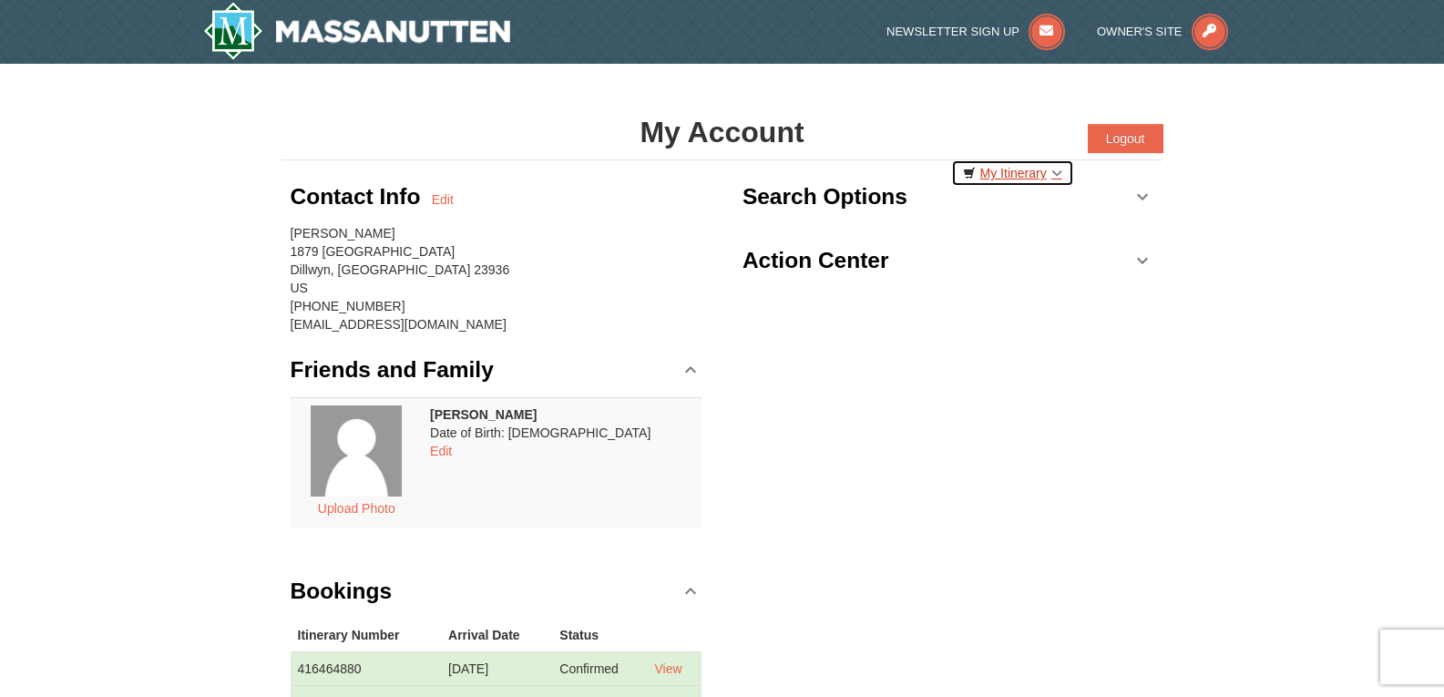
click at [1053, 171] on link "My Itinerary" at bounding box center [1012, 172] width 123 height 27
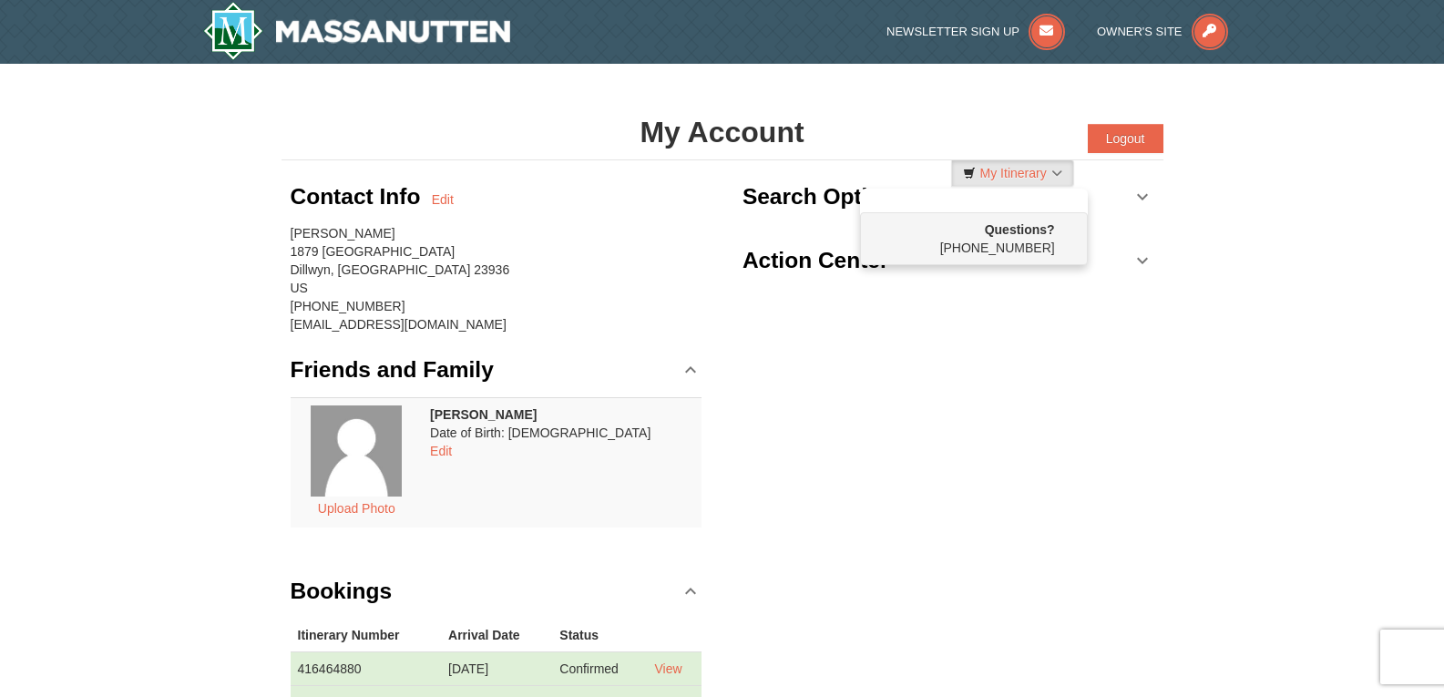
click at [1291, 213] on div "× My Account Categories Map List Filter My Itinerary Questions? 1-540-289-9441 …" at bounding box center [722, 447] width 1444 height 766
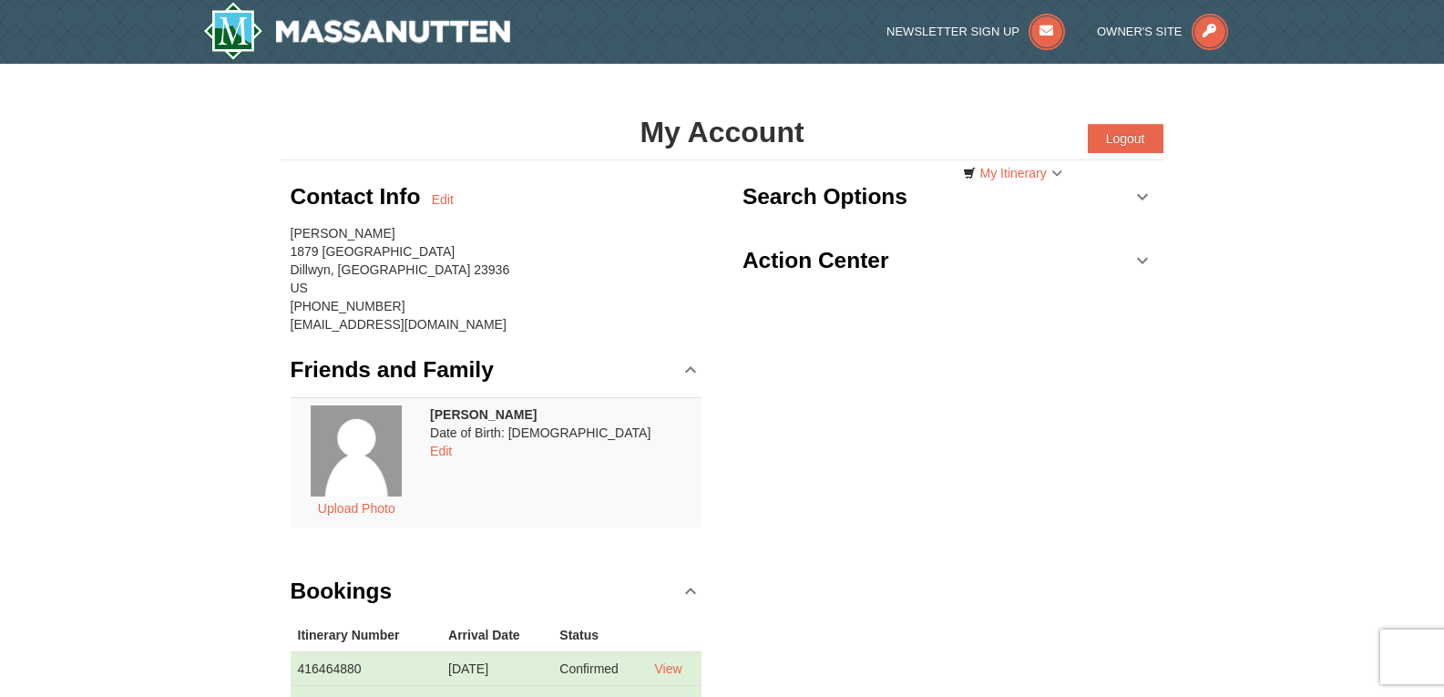
click at [1143, 196] on link "Search Options" at bounding box center [949, 196] width 412 height 55
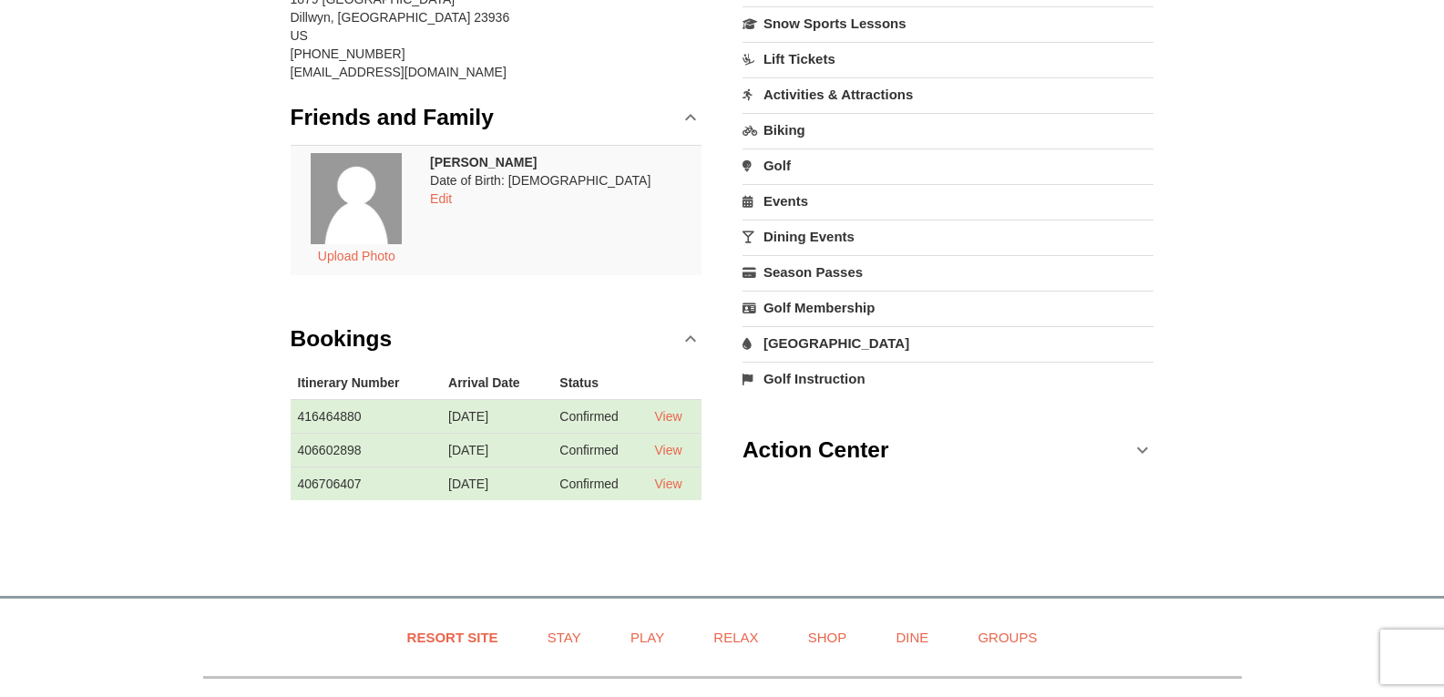
scroll to position [247, 0]
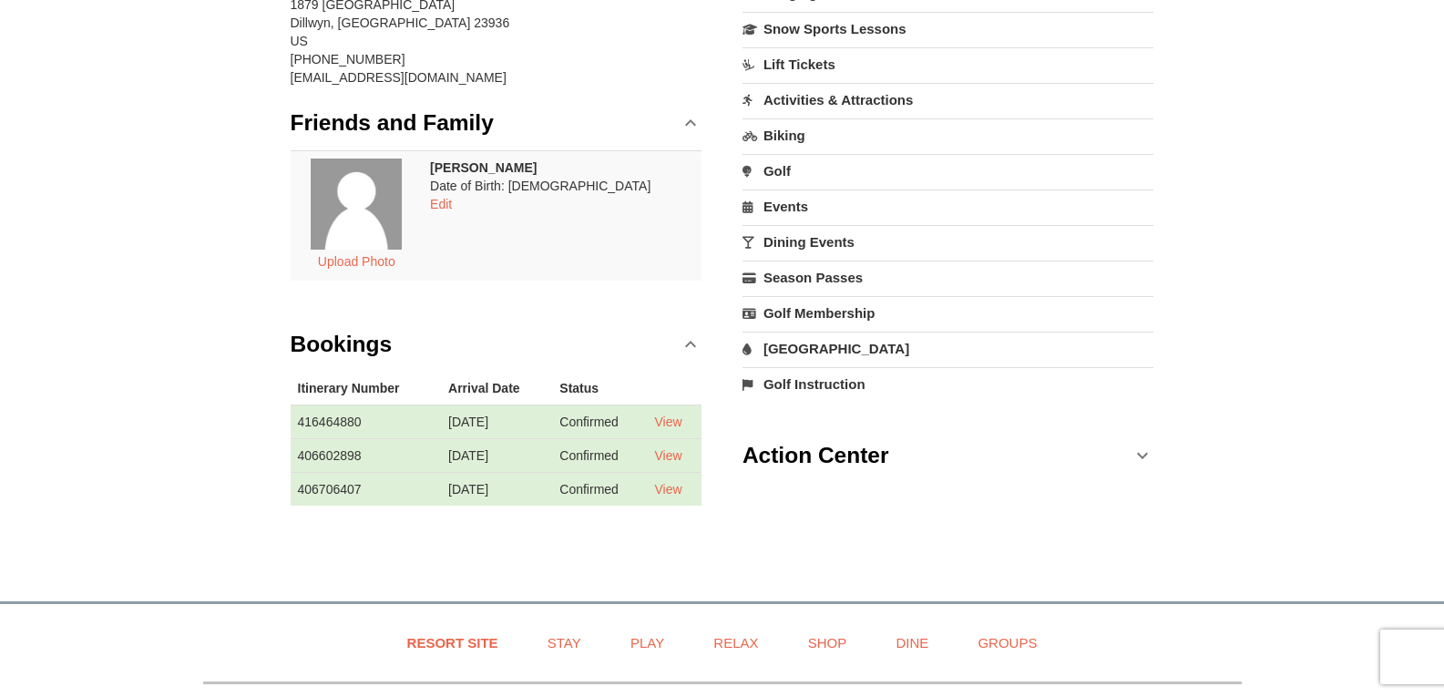
click at [1143, 449] on link "Action Center" at bounding box center [949, 455] width 412 height 55
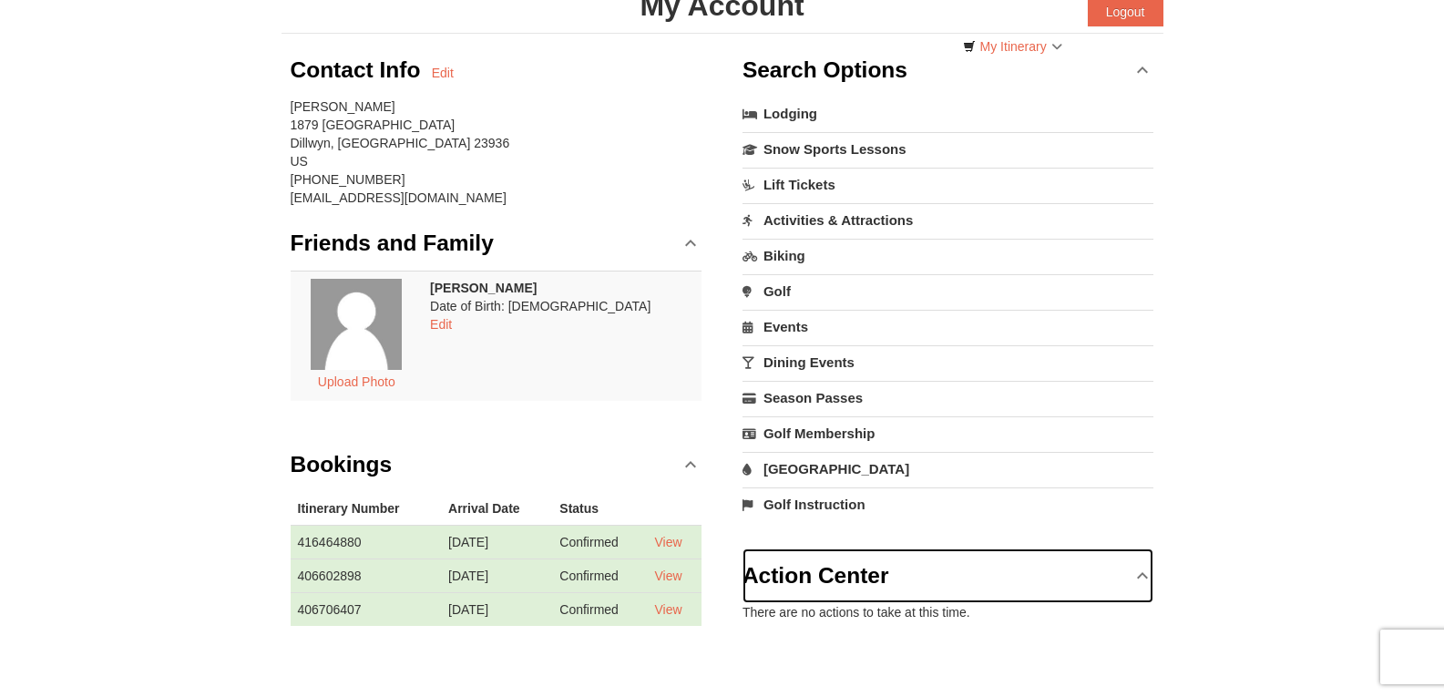
scroll to position [115, 0]
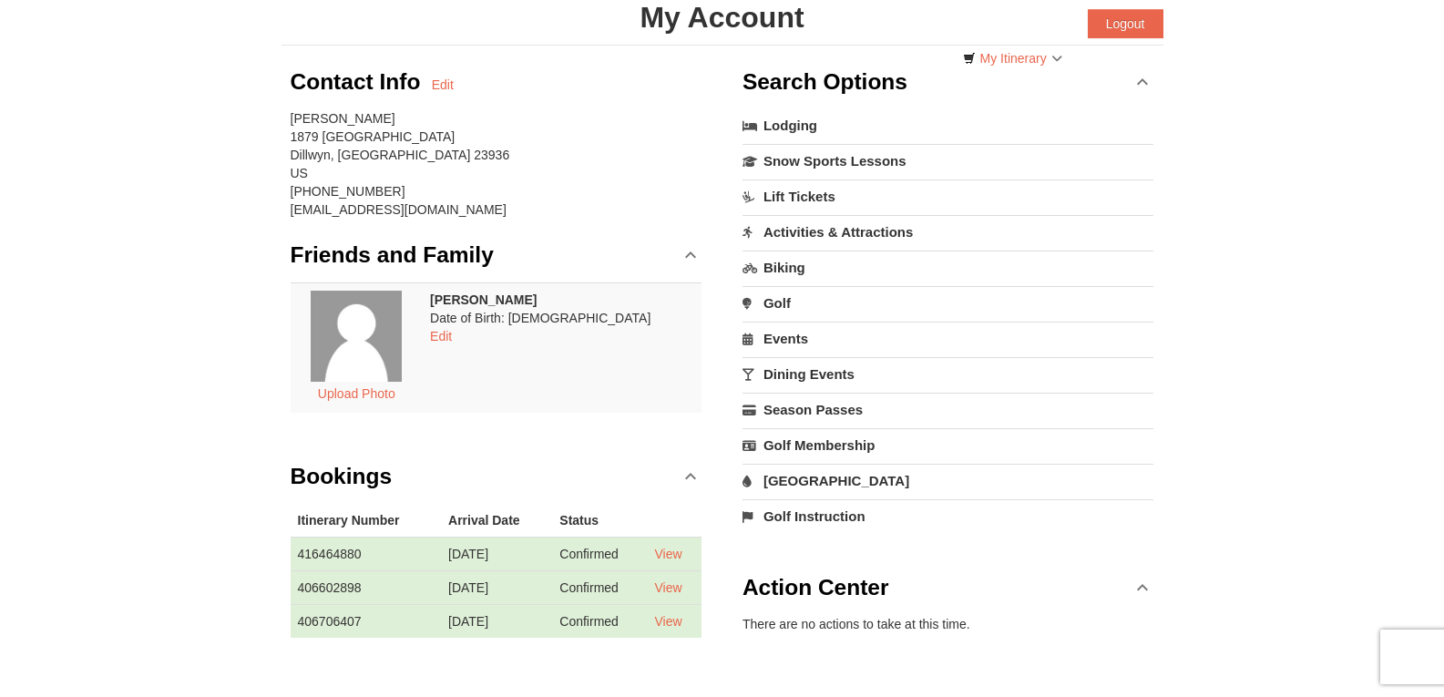
click at [847, 227] on link "Activities & Attractions" at bounding box center [949, 232] width 412 height 34
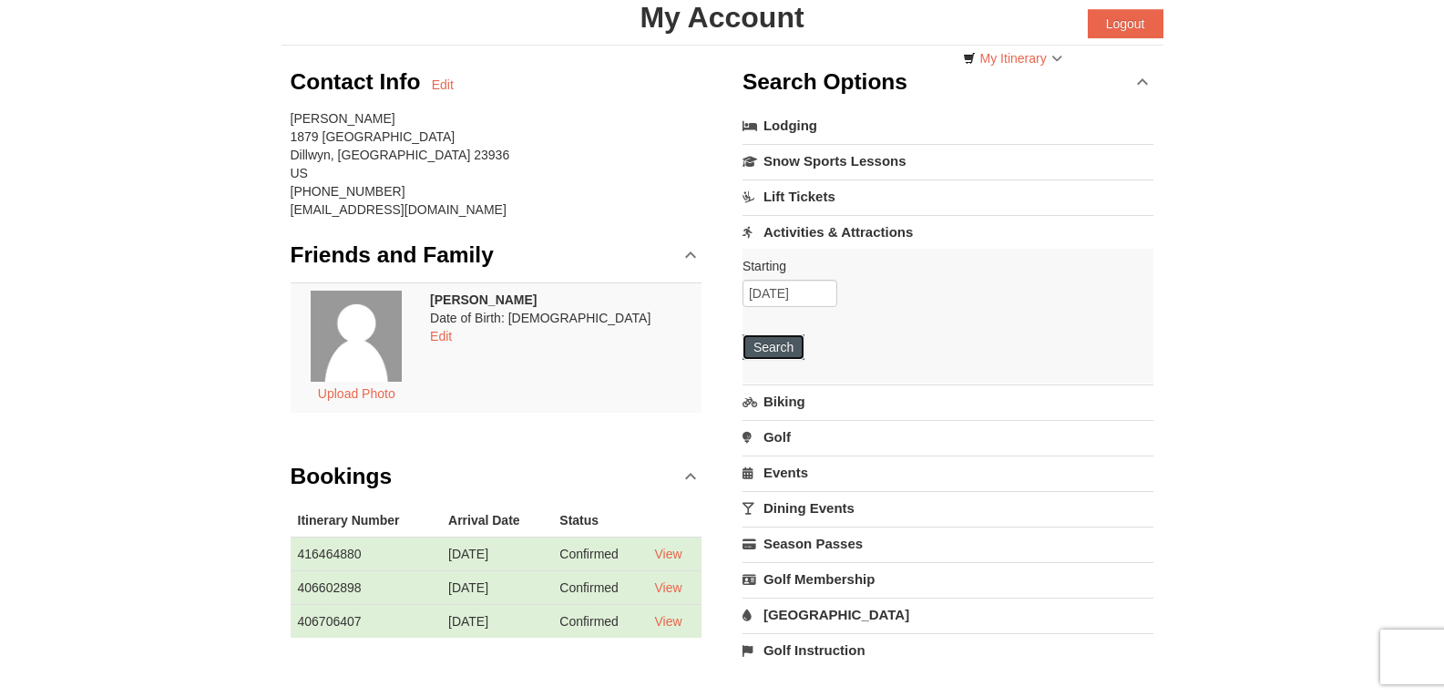
click at [791, 336] on button "Search" at bounding box center [774, 347] width 62 height 26
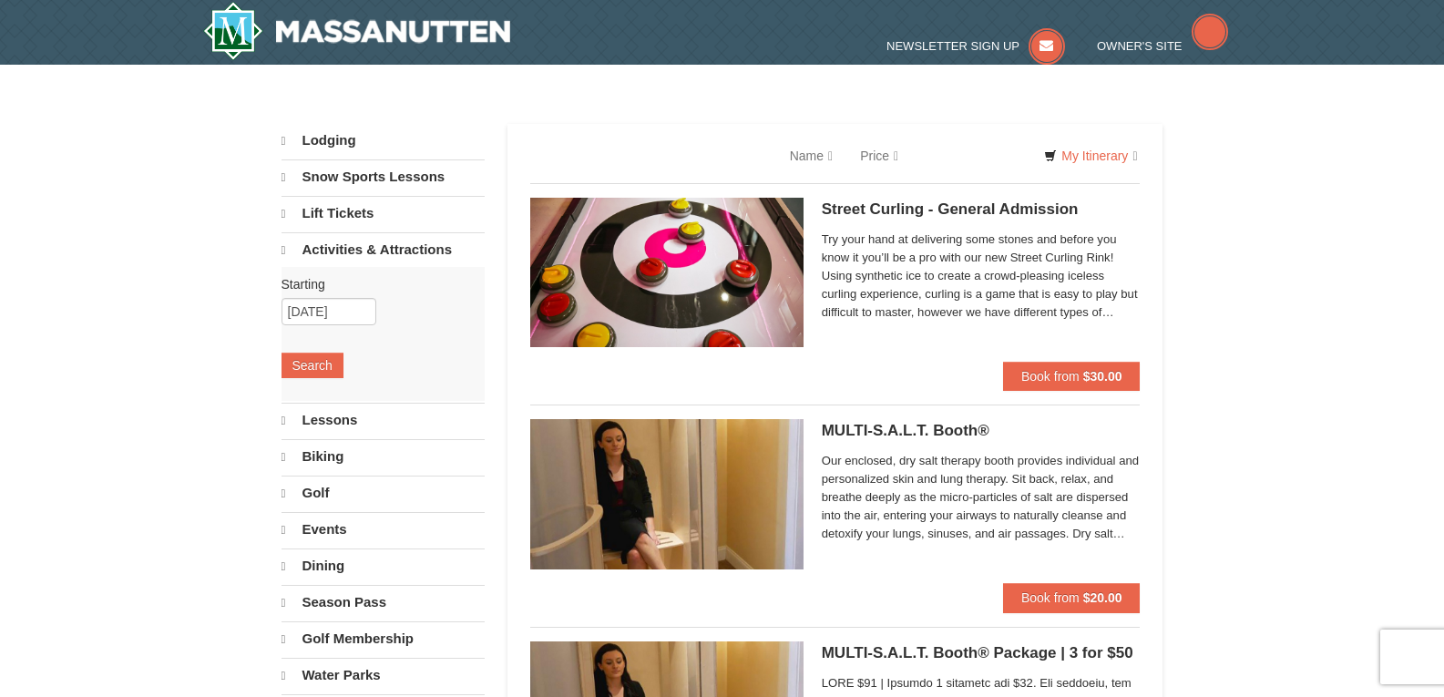
select select "10"
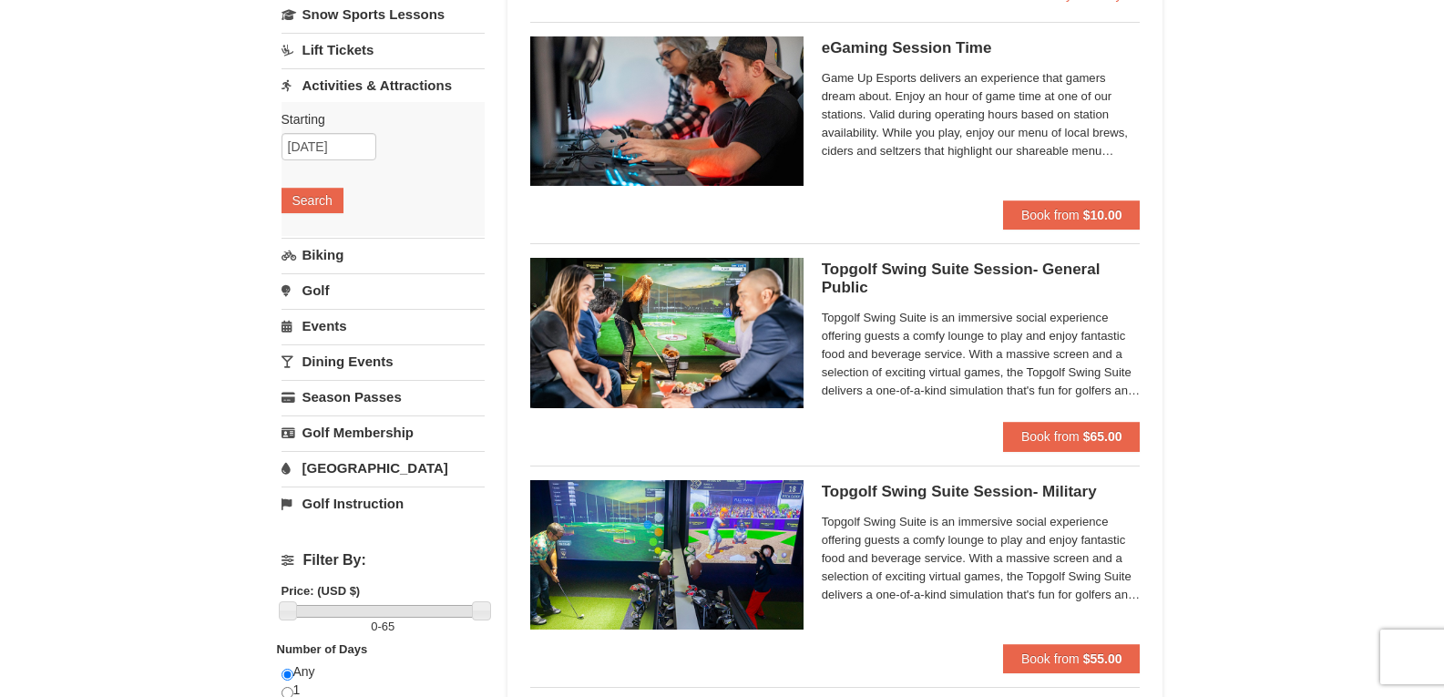
scroll to position [158, 0]
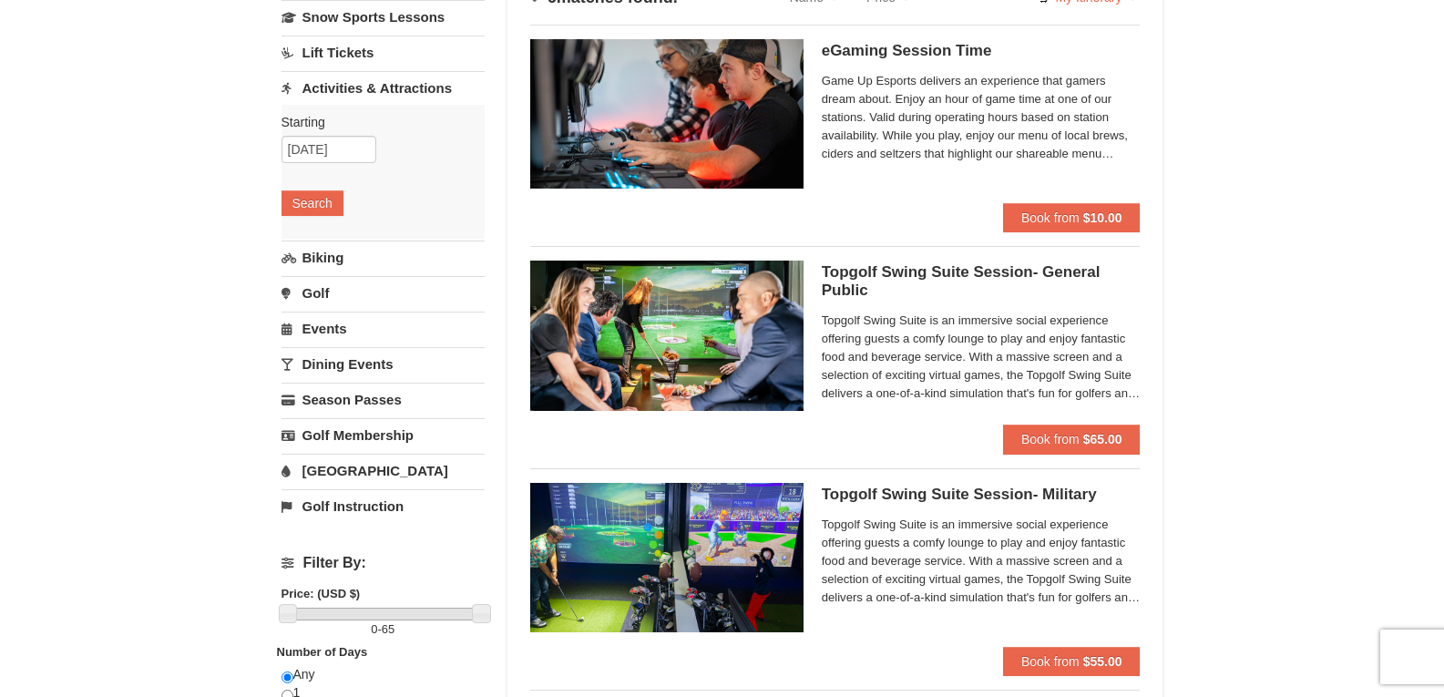
click at [390, 364] on link "Dining Events" at bounding box center [383, 364] width 203 height 34
click at [301, 353] on button "Search" at bounding box center [313, 346] width 62 height 26
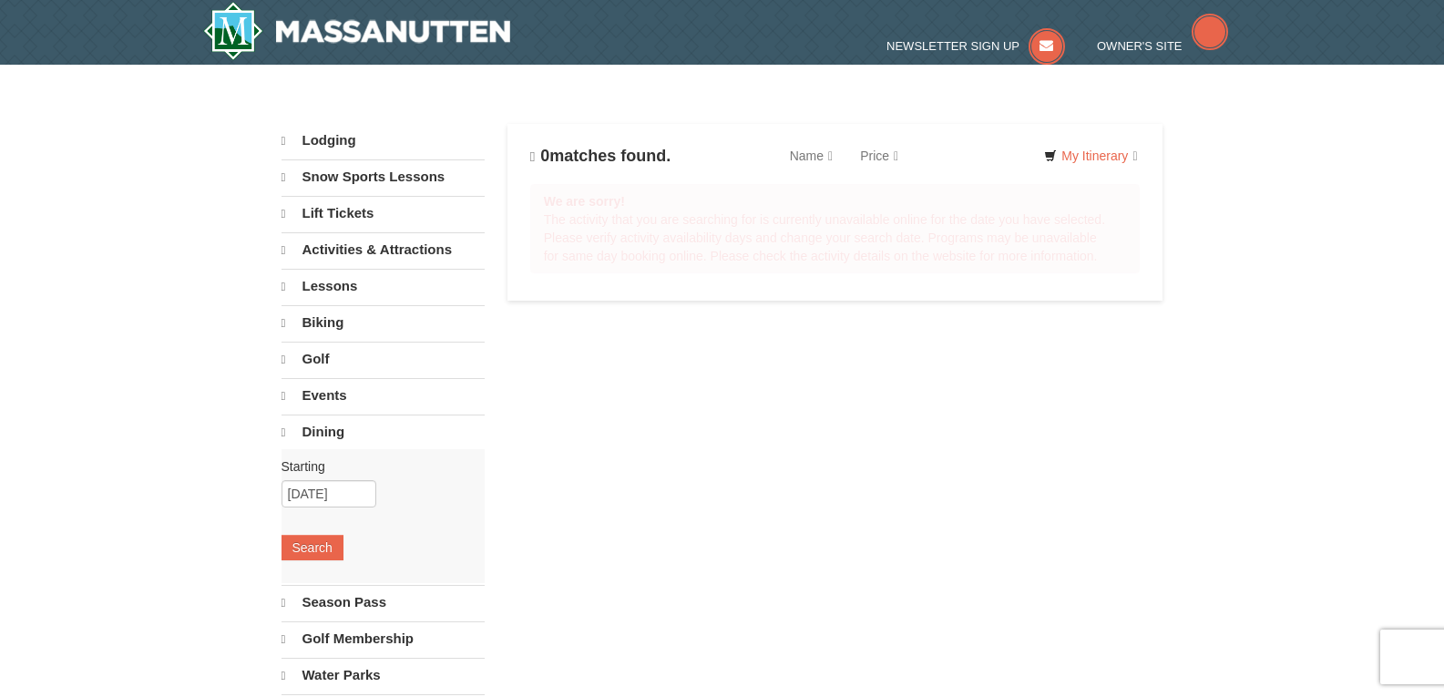
select select "10"
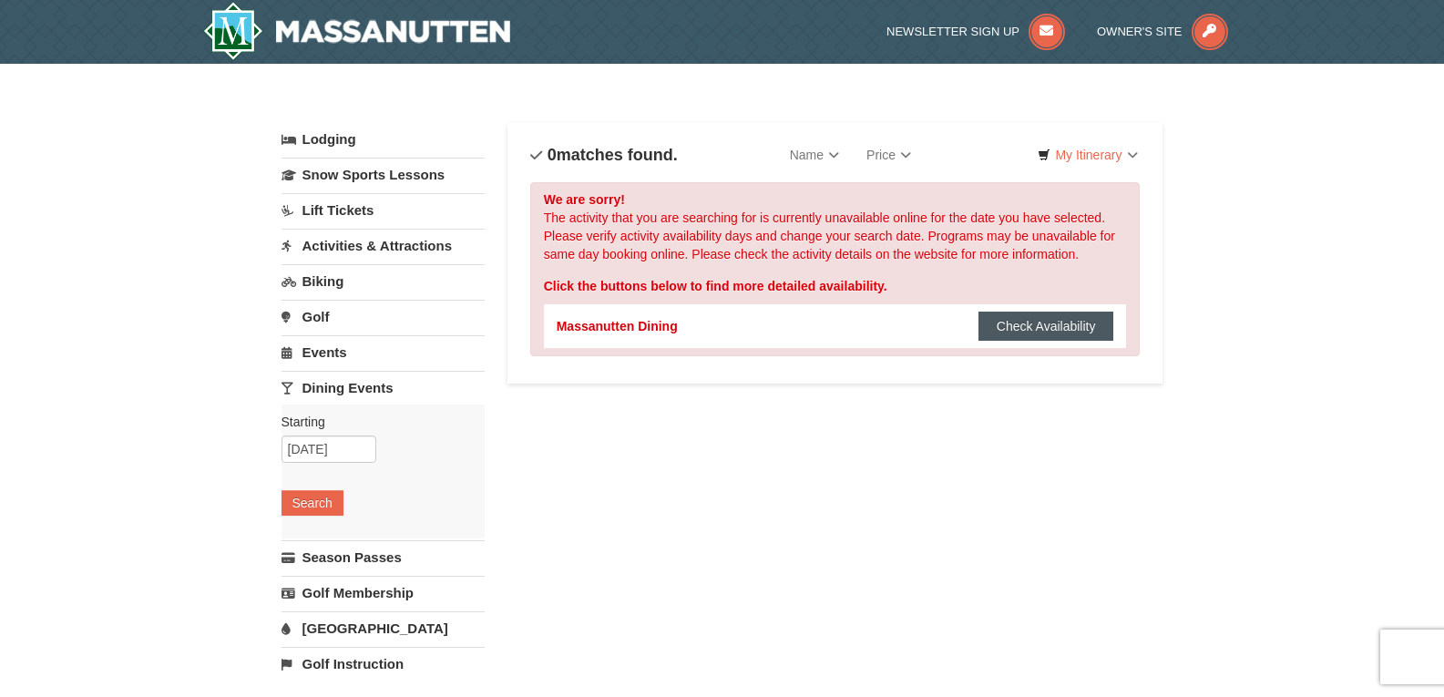
click at [1057, 327] on button "Check Availability" at bounding box center [1047, 326] width 136 height 29
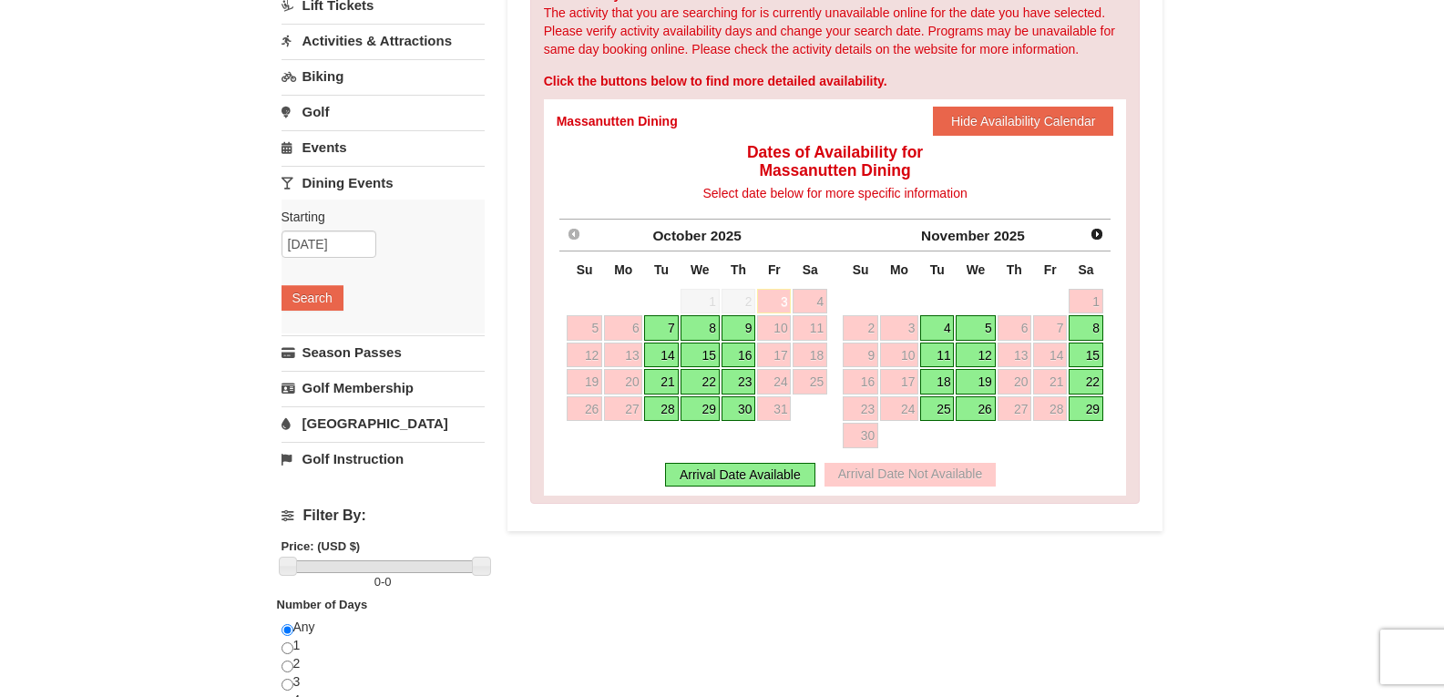
scroll to position [208, 0]
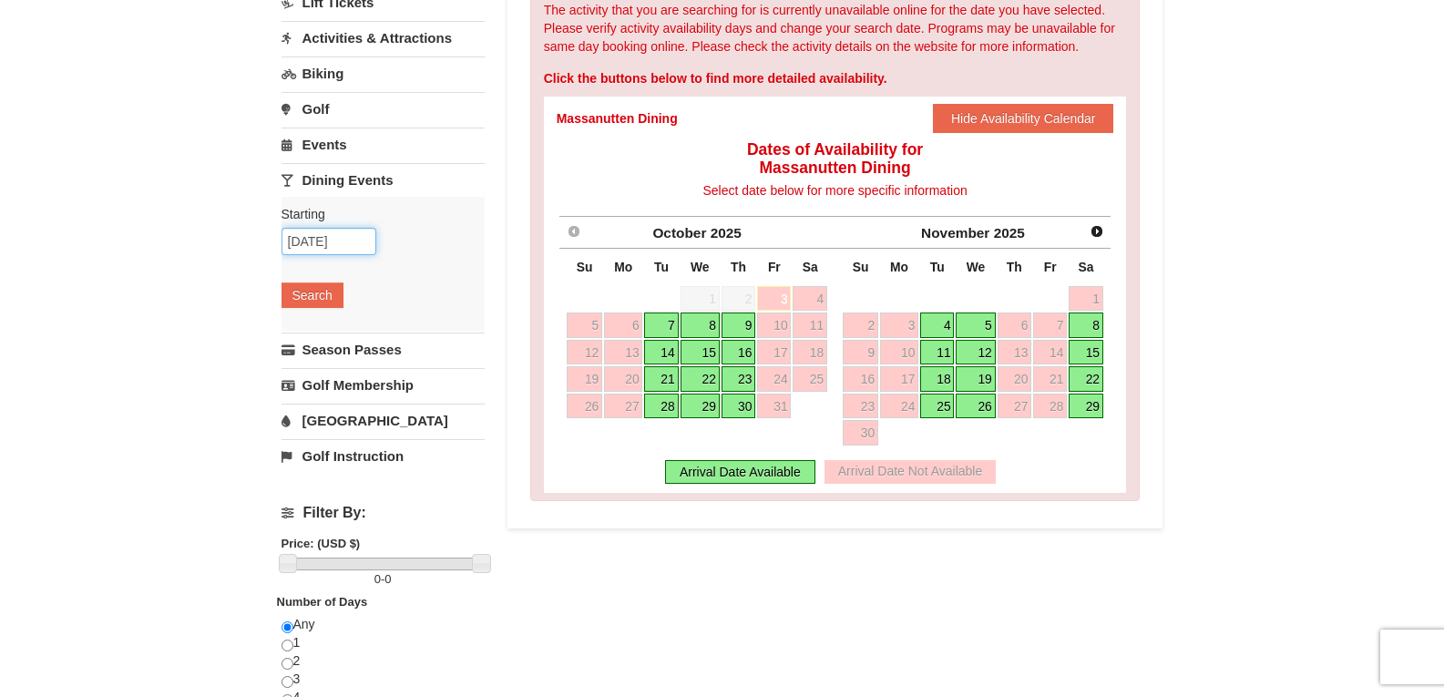
click at [330, 242] on input "10/03/2025" at bounding box center [329, 241] width 95 height 27
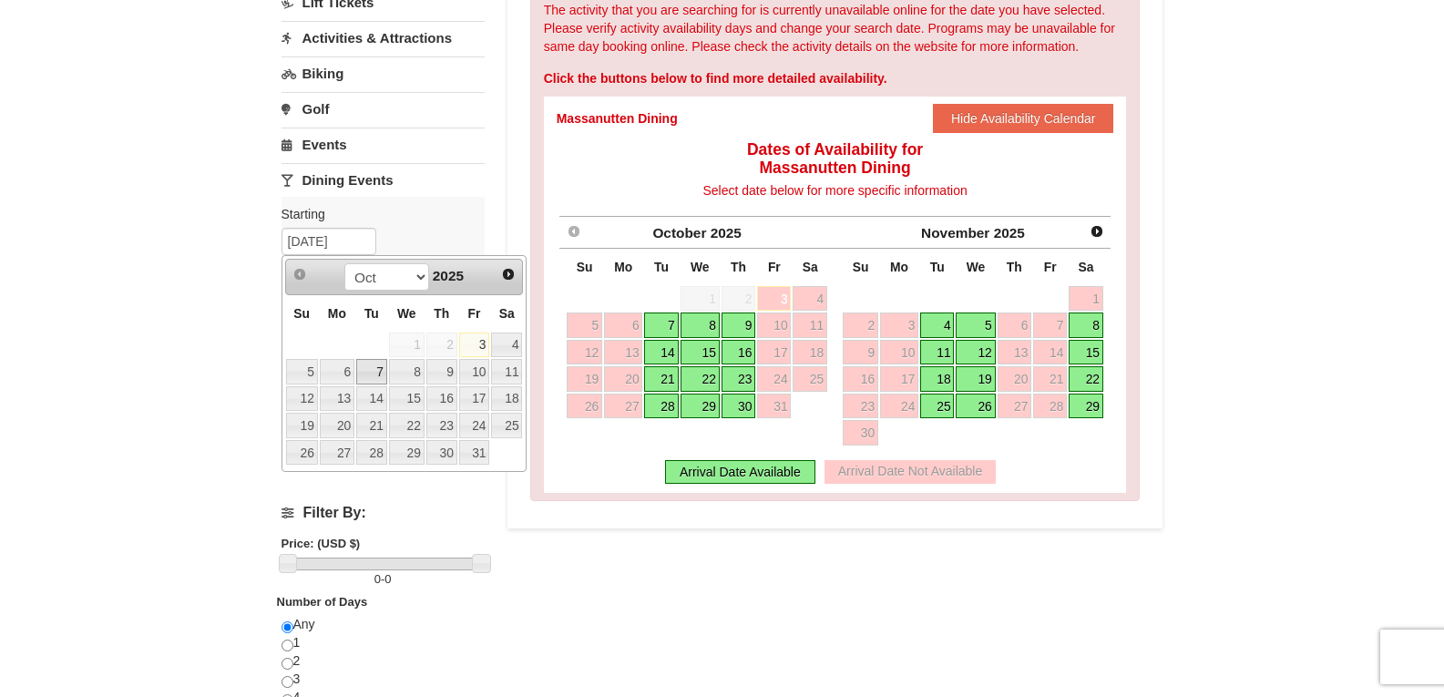
click at [372, 368] on link "7" at bounding box center [371, 372] width 31 height 26
type input "[DATE]"
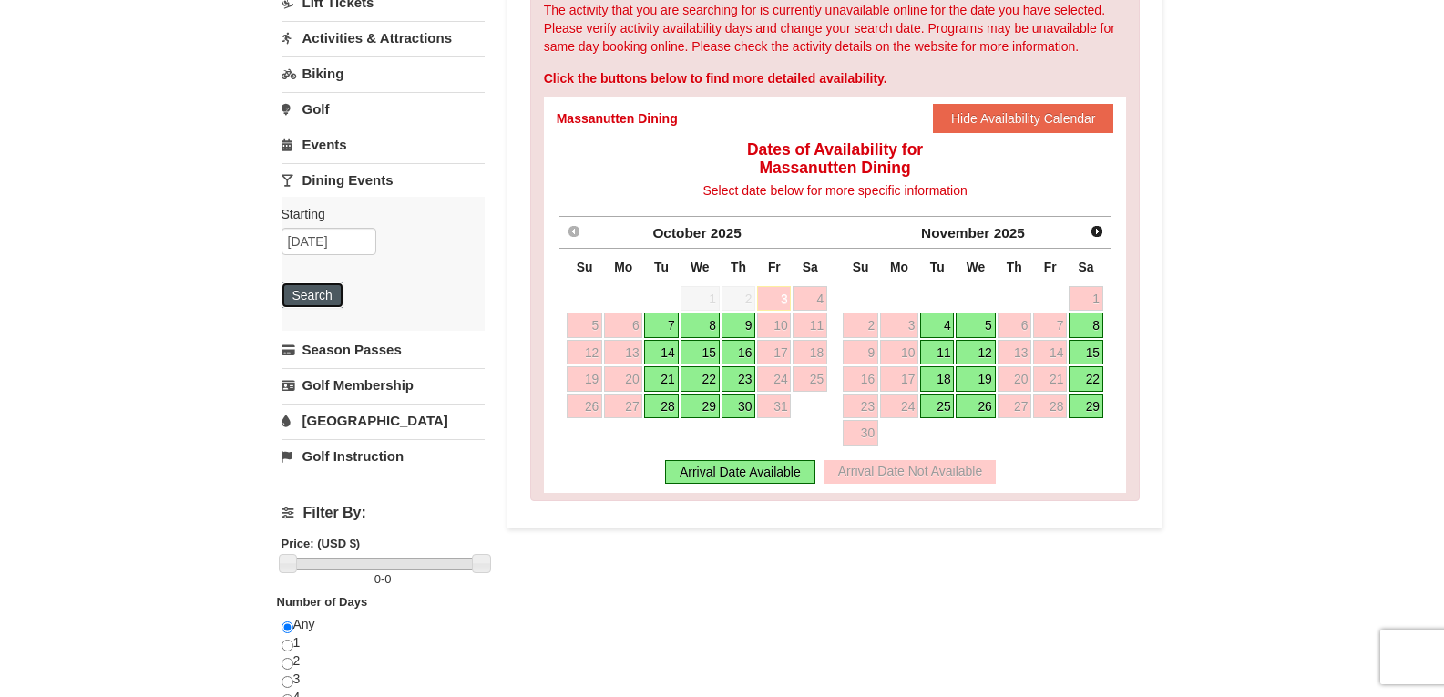
click at [314, 294] on button "Search" at bounding box center [313, 295] width 62 height 26
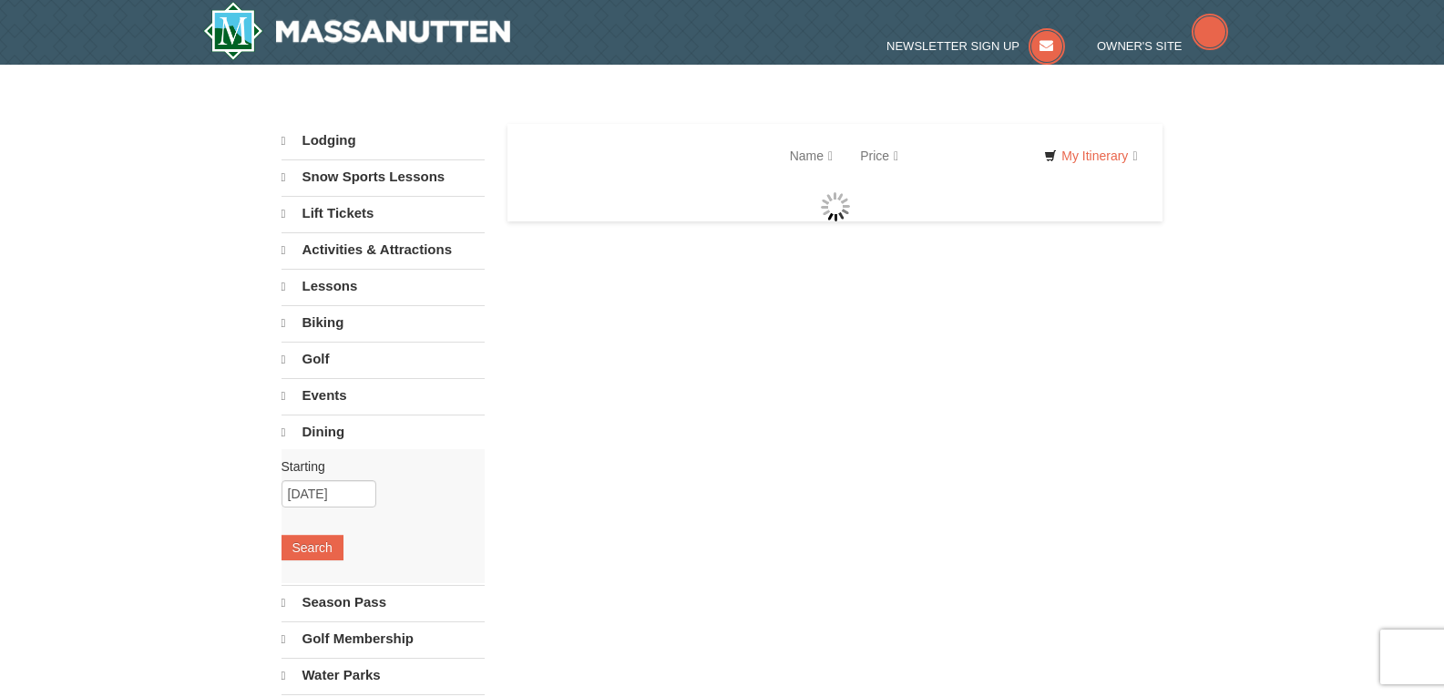
select select "10"
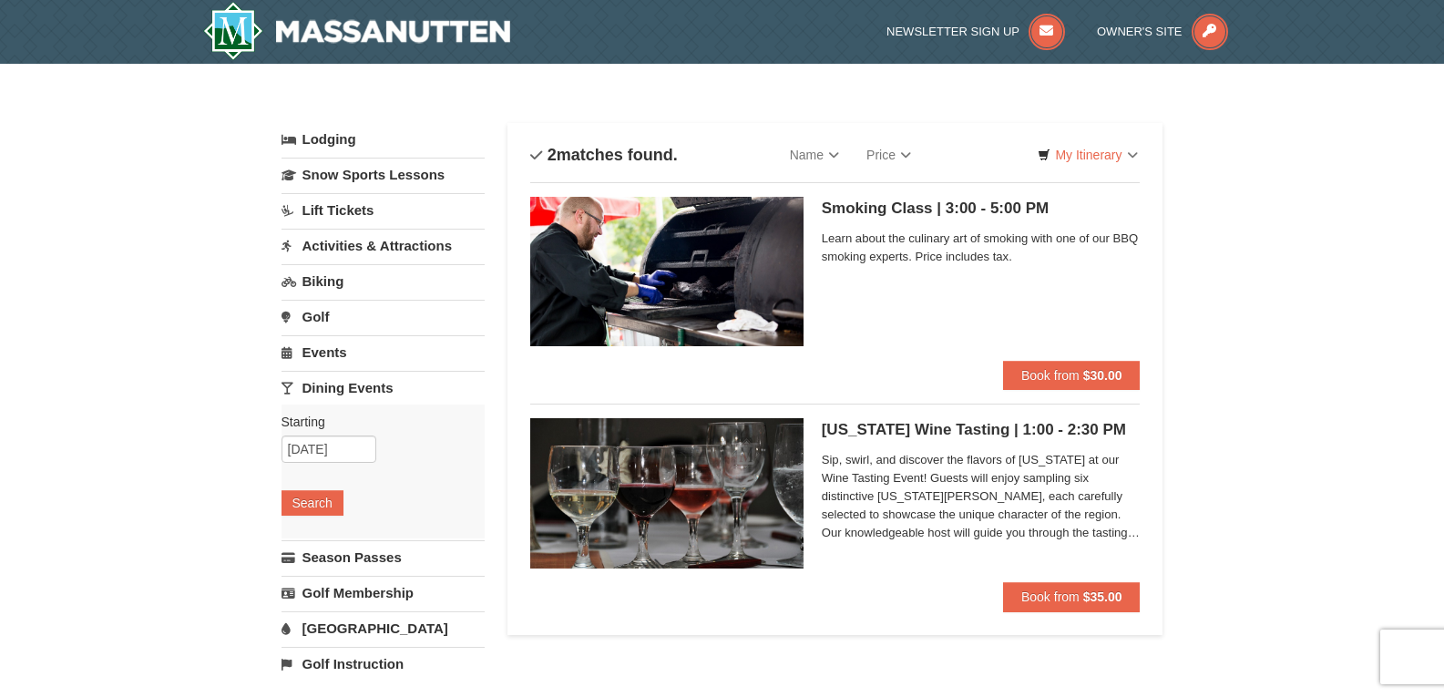
click at [972, 240] on span "Learn about the culinary art of smoking with one of our BBQ smoking experts. Pr…" at bounding box center [981, 248] width 319 height 36
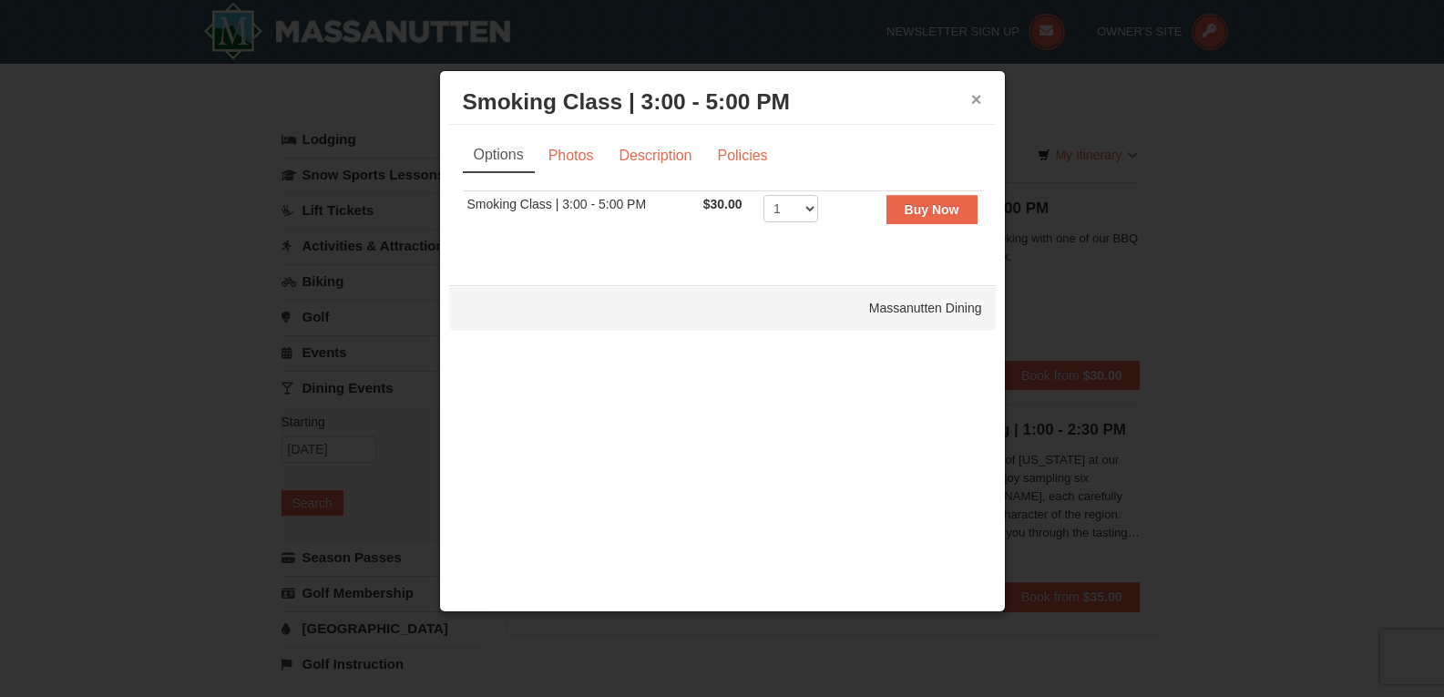
click at [979, 95] on button "×" at bounding box center [976, 99] width 11 height 18
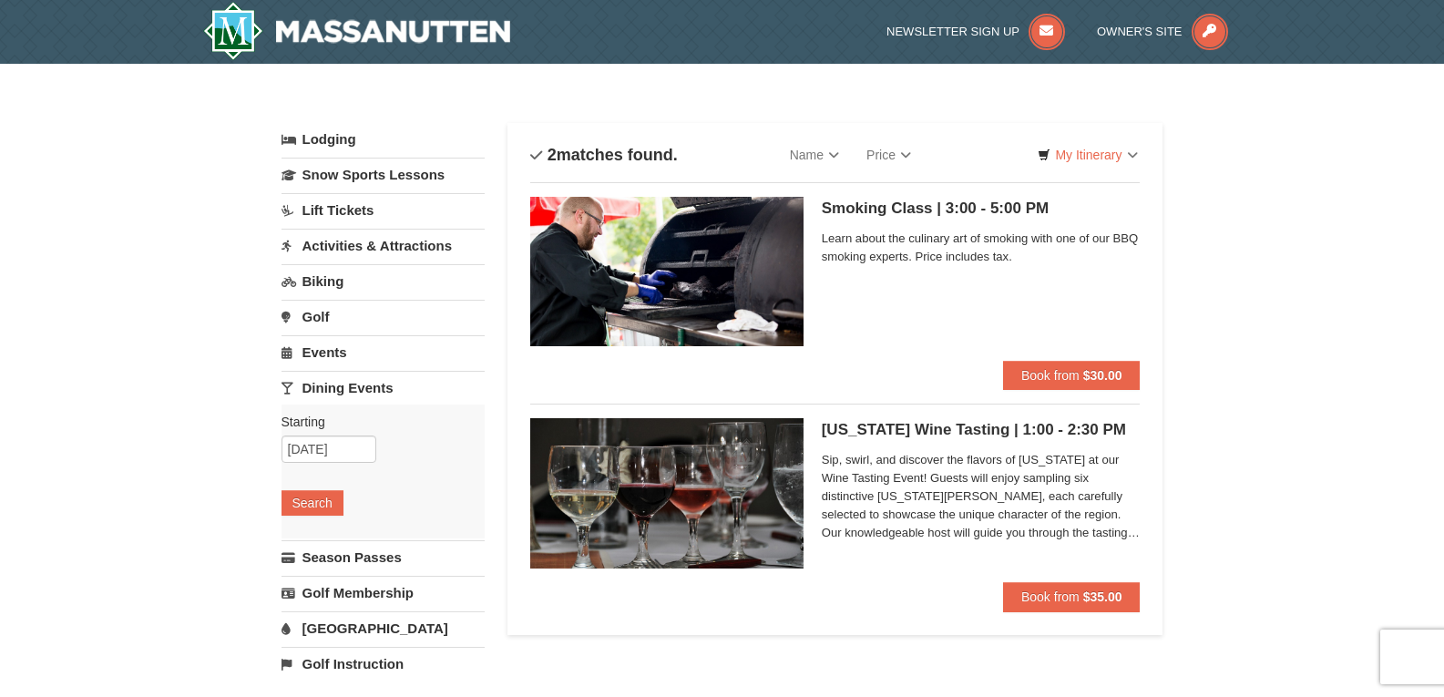
click at [1242, 129] on div "× Categories List Filter My Itinerary Questions? [PHONE_NUMBER] Lodging Arrival…" at bounding box center [722, 591] width 1444 height 1055
